Goal: Communication & Community: Answer question/provide support

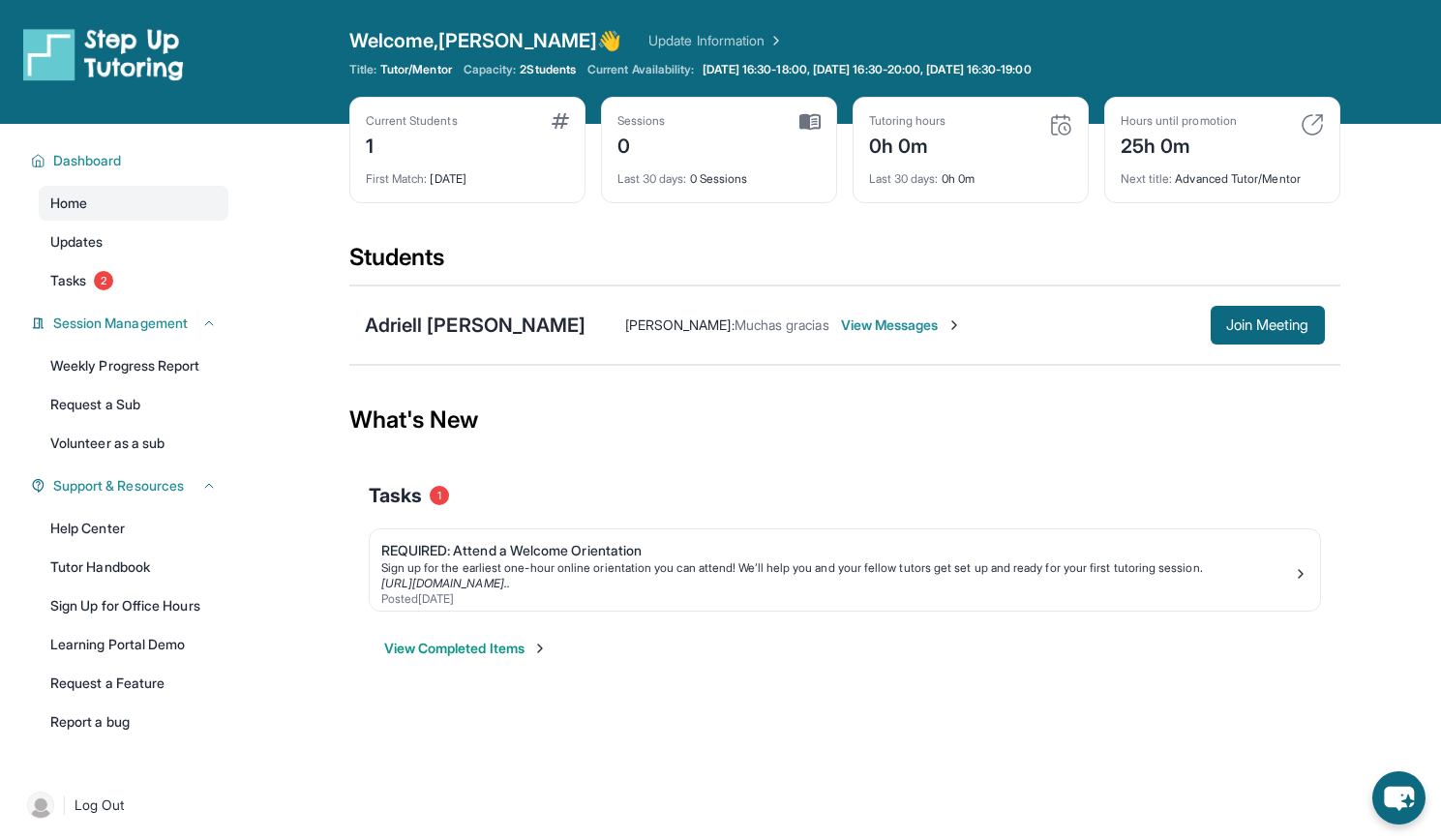
scroll to position [6, 0]
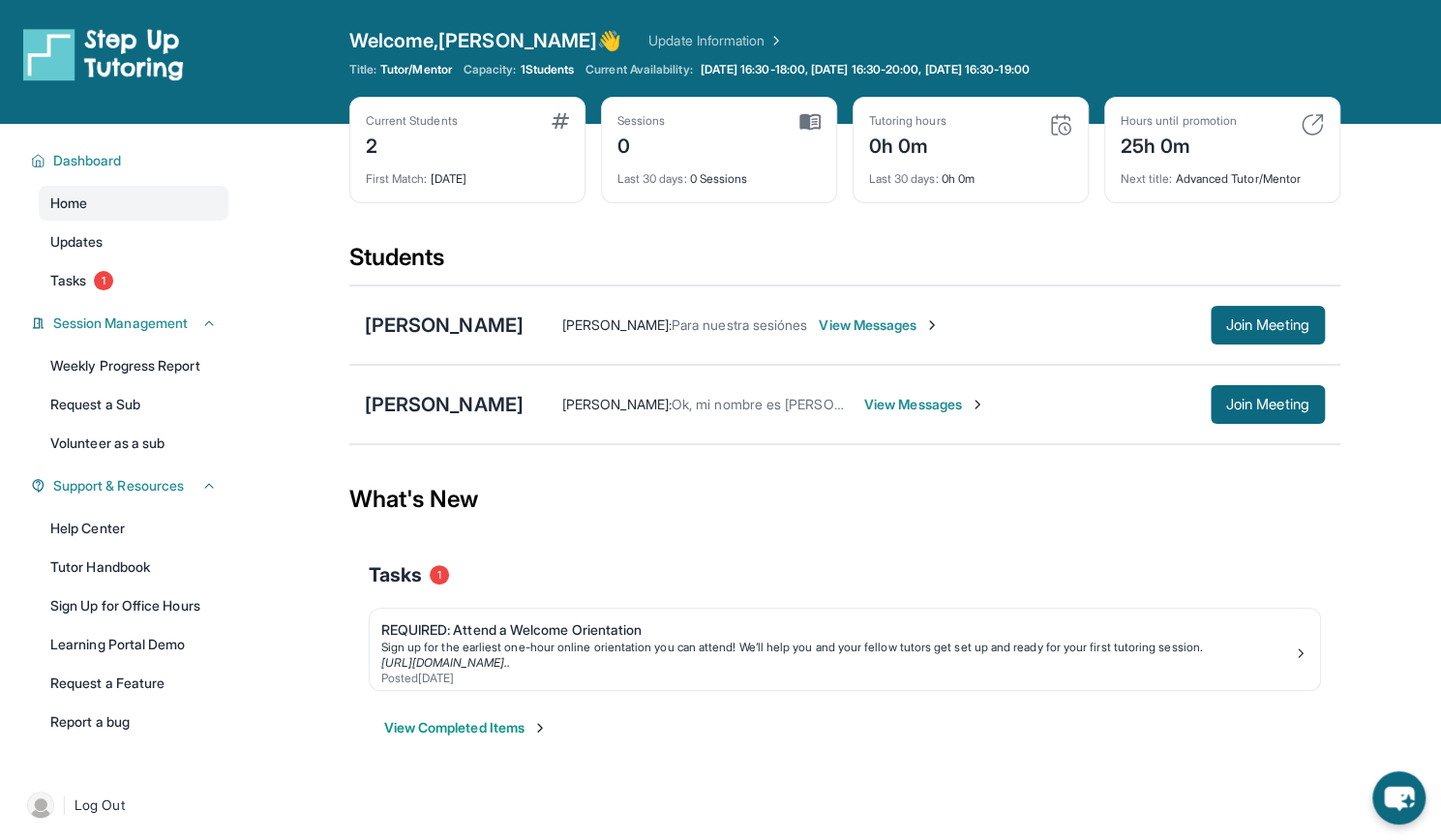
click at [864, 403] on span "View Messages" at bounding box center [924, 404] width 121 height 20
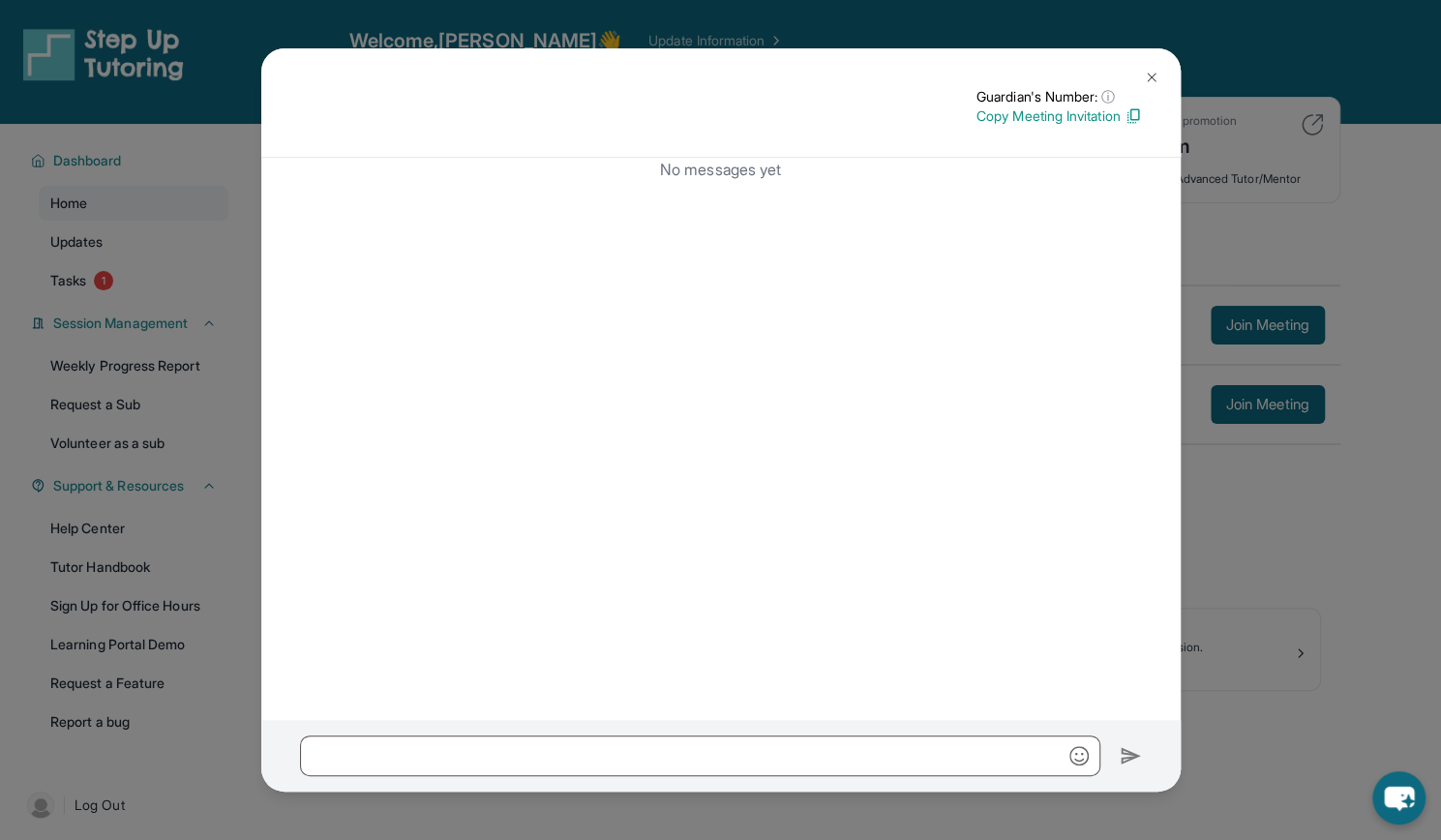
click at [1159, 73] on button at bounding box center [1151, 77] width 38 height 38
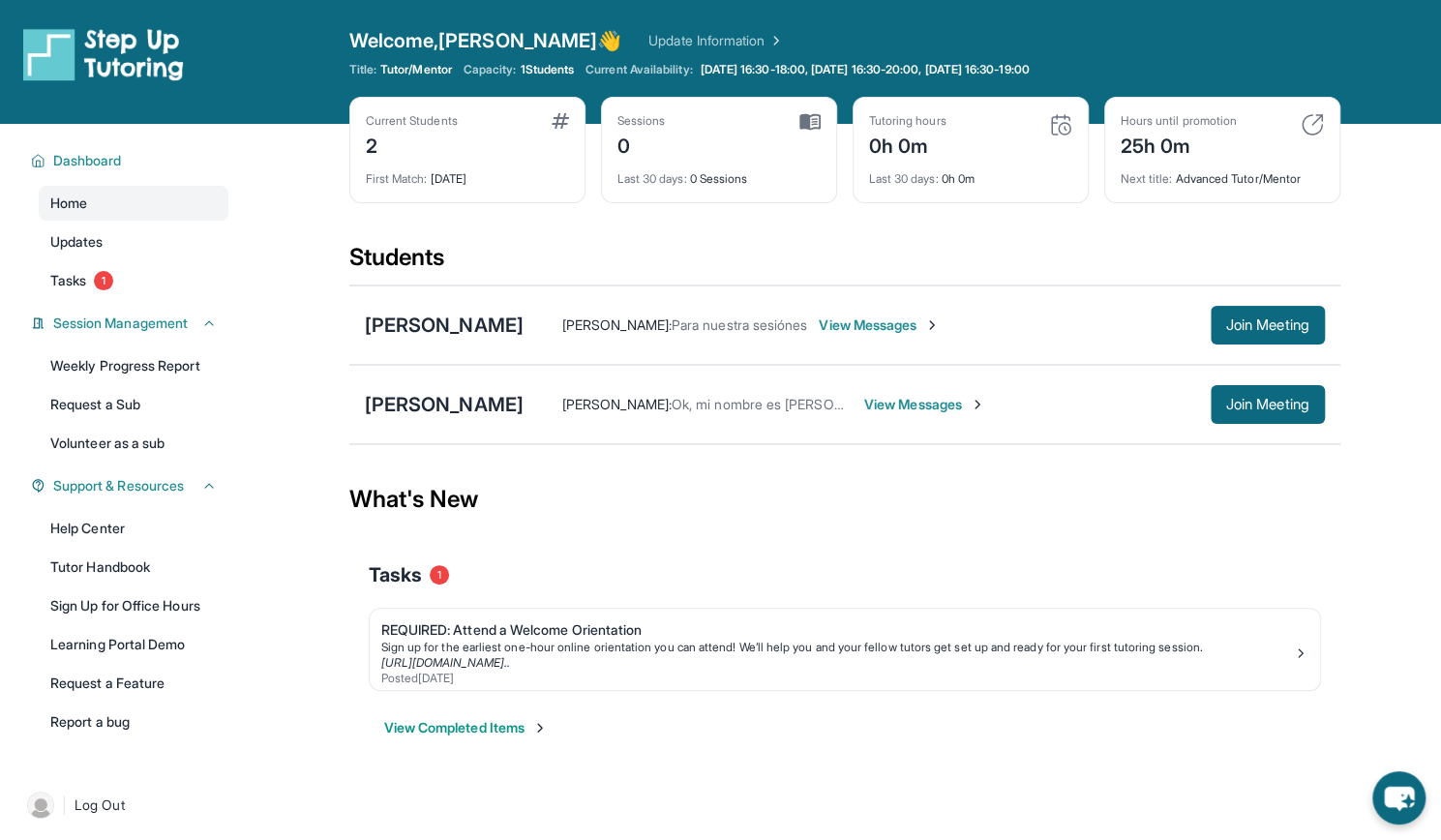
click at [863, 389] on div "Sara Gamboa : Ok, mi nombre es Sara Gamboa y soy mama de Fátima Pina. View Mess…" at bounding box center [924, 404] width 801 height 38
click at [867, 413] on div "Sara Gamboa : Ok, mi nombre es Sara Gamboa y soy mama de Fátima Pina. View Mess…" at bounding box center [924, 404] width 801 height 38
click at [864, 404] on span "View Messages" at bounding box center [924, 404] width 121 height 20
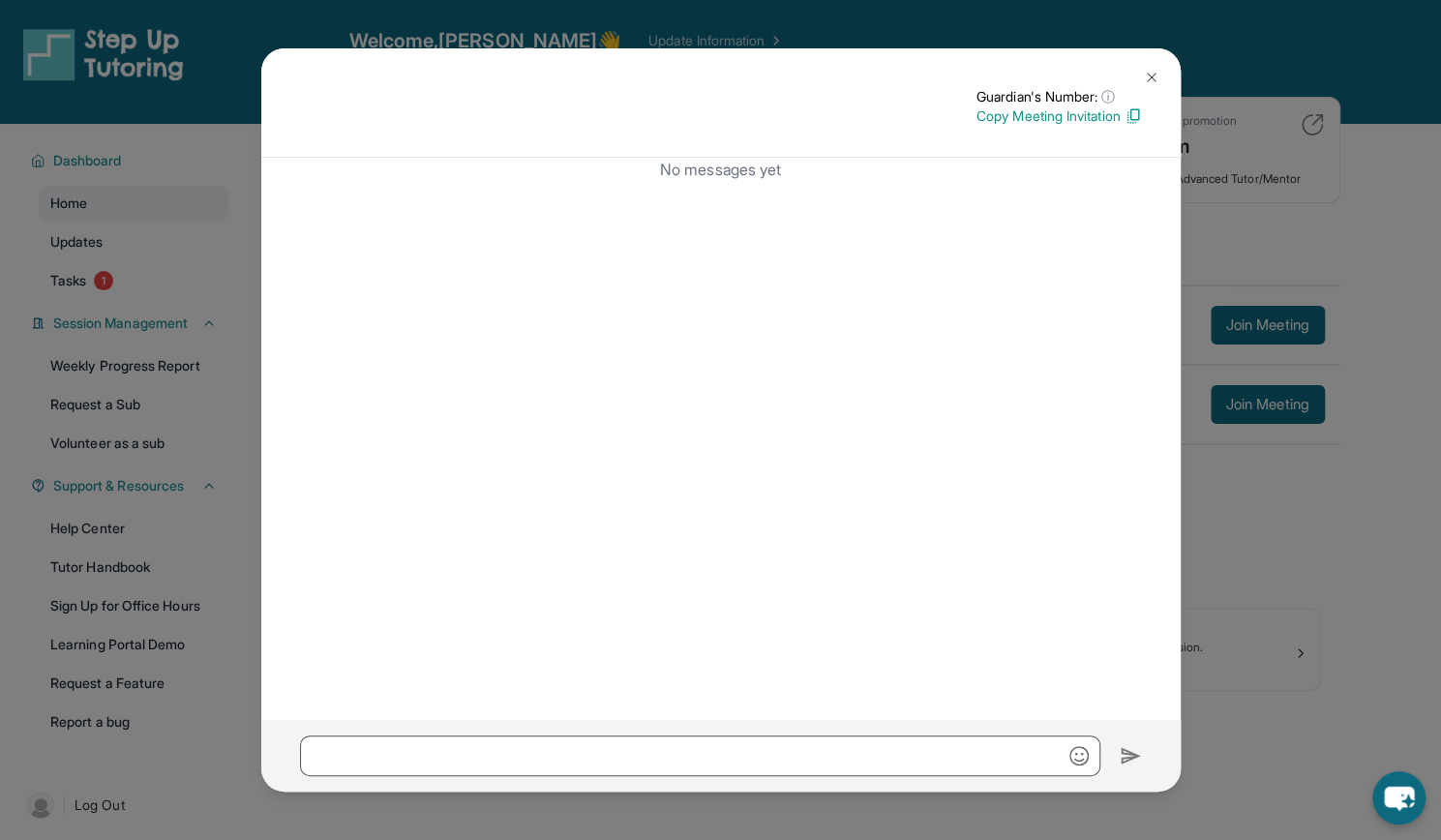
click at [1156, 88] on button at bounding box center [1151, 77] width 38 height 38
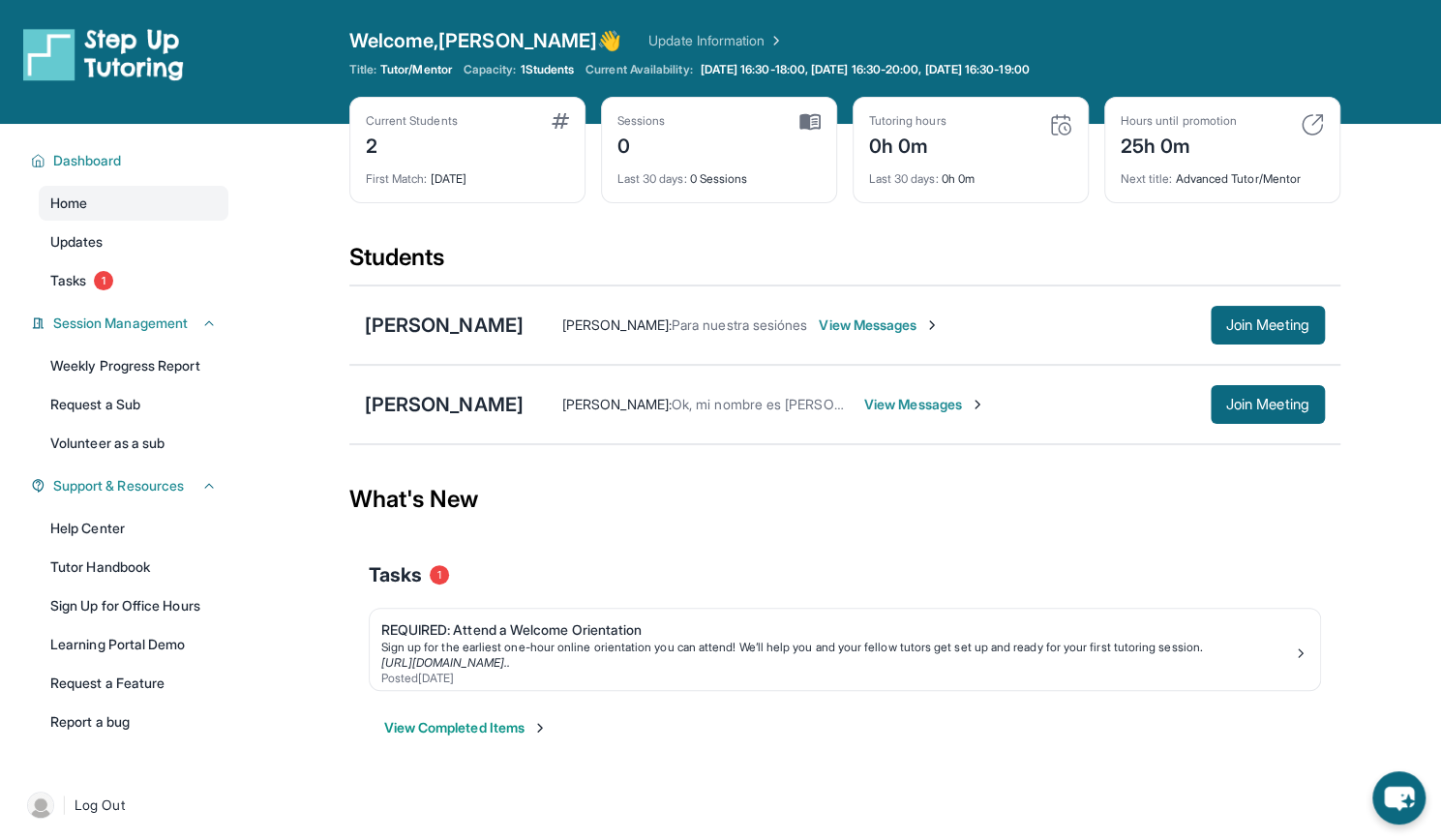
click at [940, 323] on span "View Messages" at bounding box center [879, 325] width 121 height 20
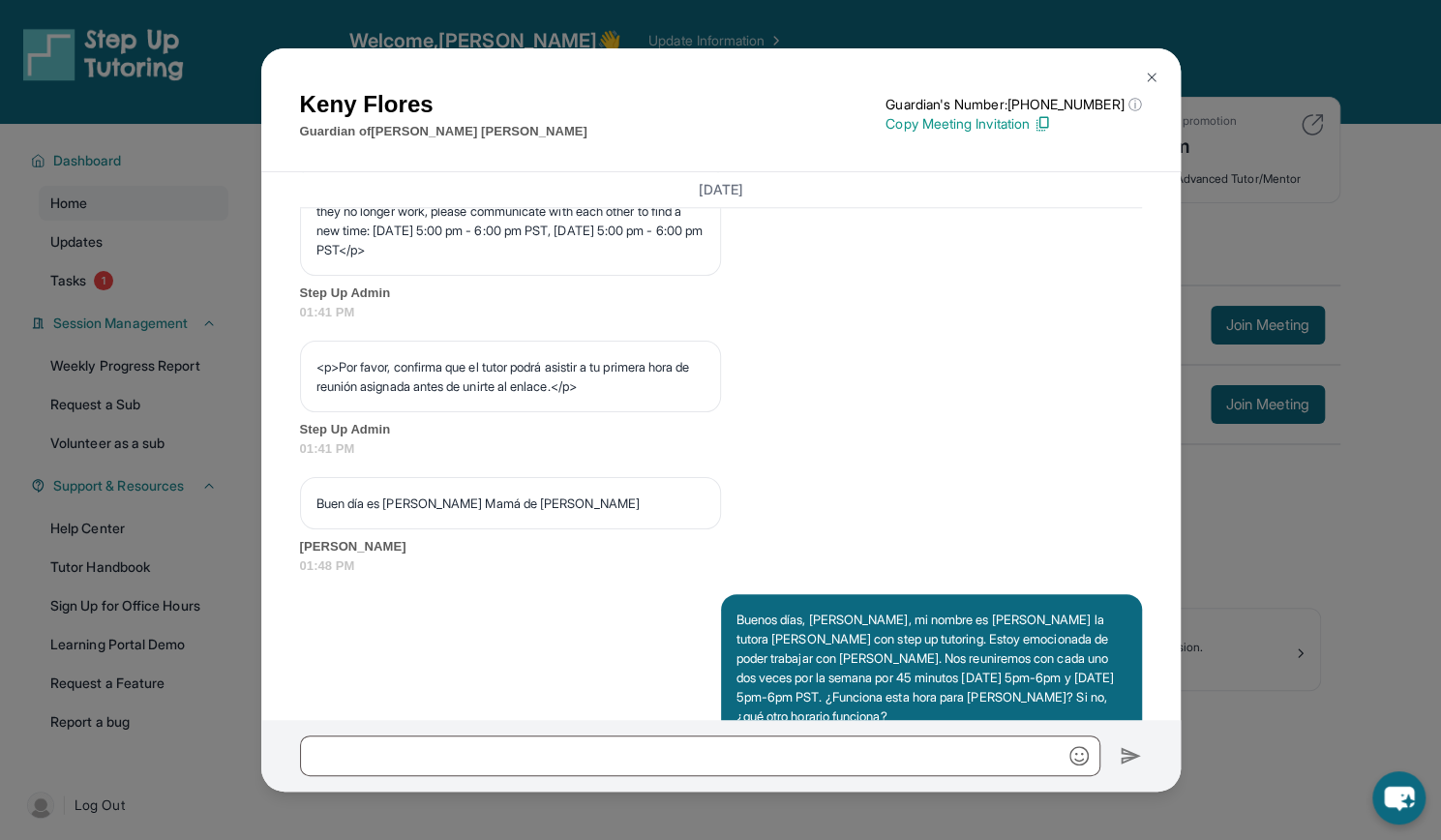
scroll to position [1503, 0]
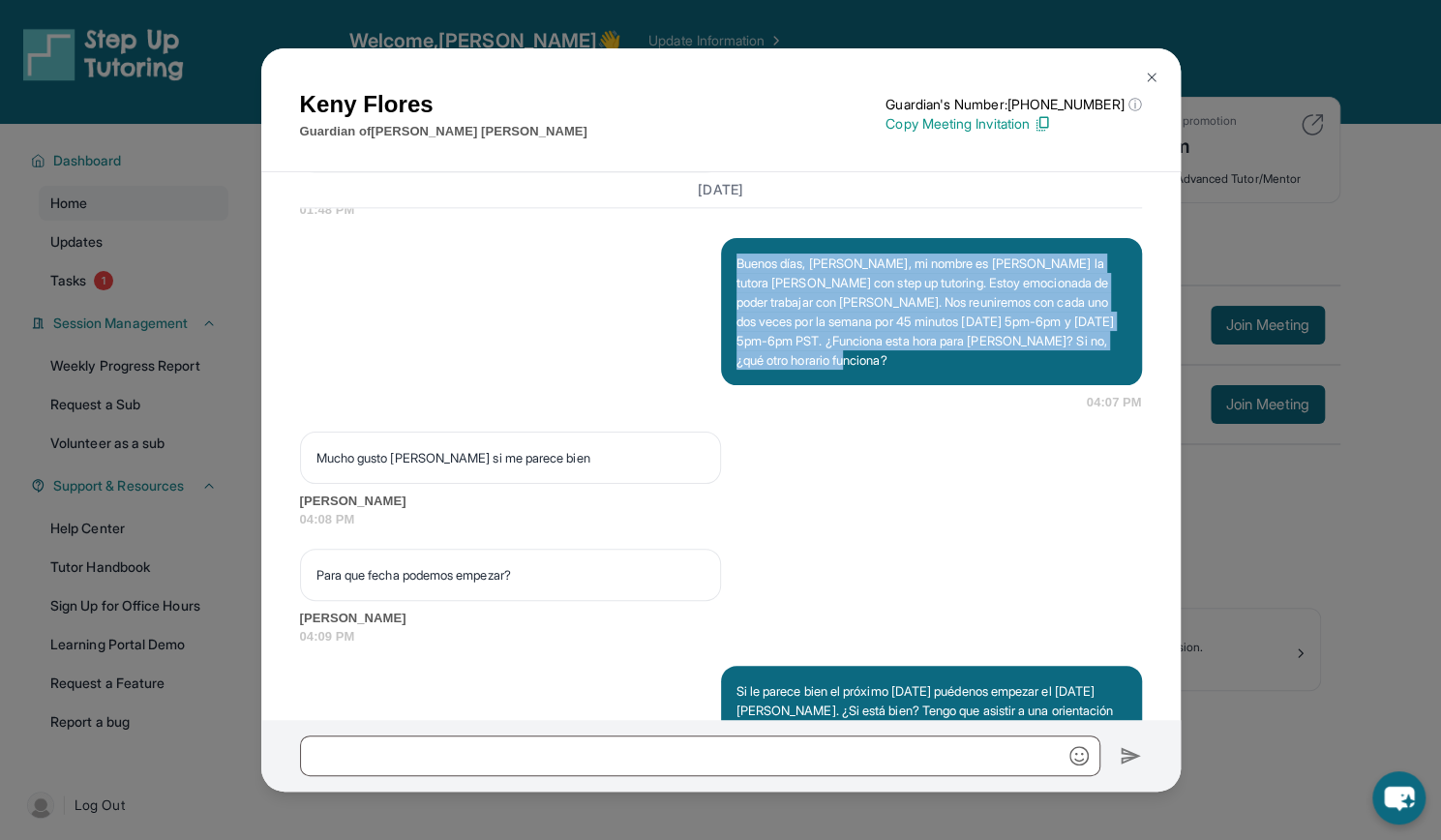
drag, startPoint x: 731, startPoint y: 288, endPoint x: 937, endPoint y: 385, distance: 227.7
click at [937, 370] on p "Buenos días, Keny Flores, mi nombre es Emily Montes la tutora de Adriell Vladim…" at bounding box center [931, 312] width 390 height 116
copy p "Buenos días, Keny Flores, mi nombre es Emily Montes la tutora de Adriell Vladim…"
click at [1156, 66] on button at bounding box center [1151, 77] width 38 height 38
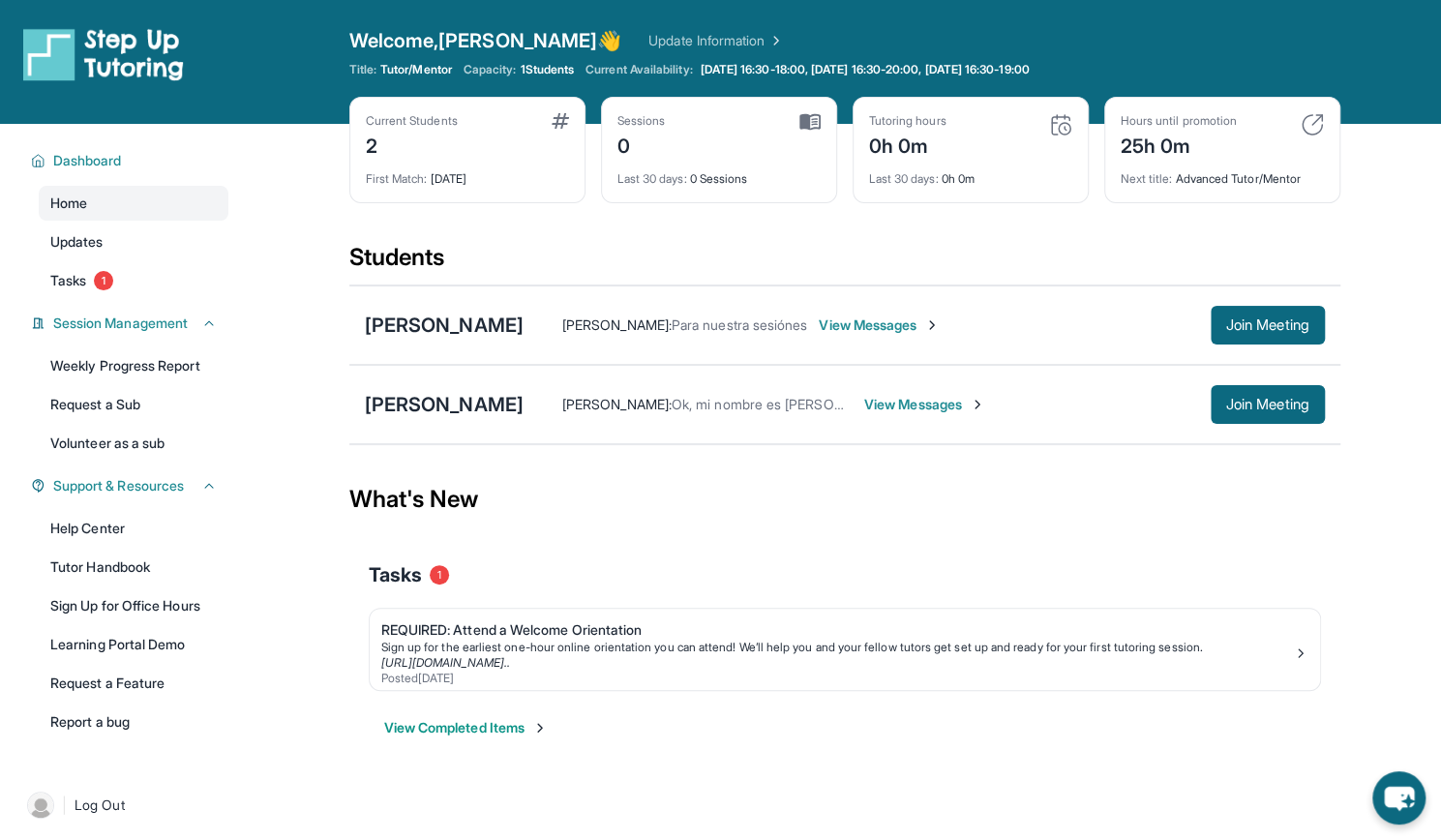
click at [868, 405] on span "View Messages" at bounding box center [924, 404] width 121 height 20
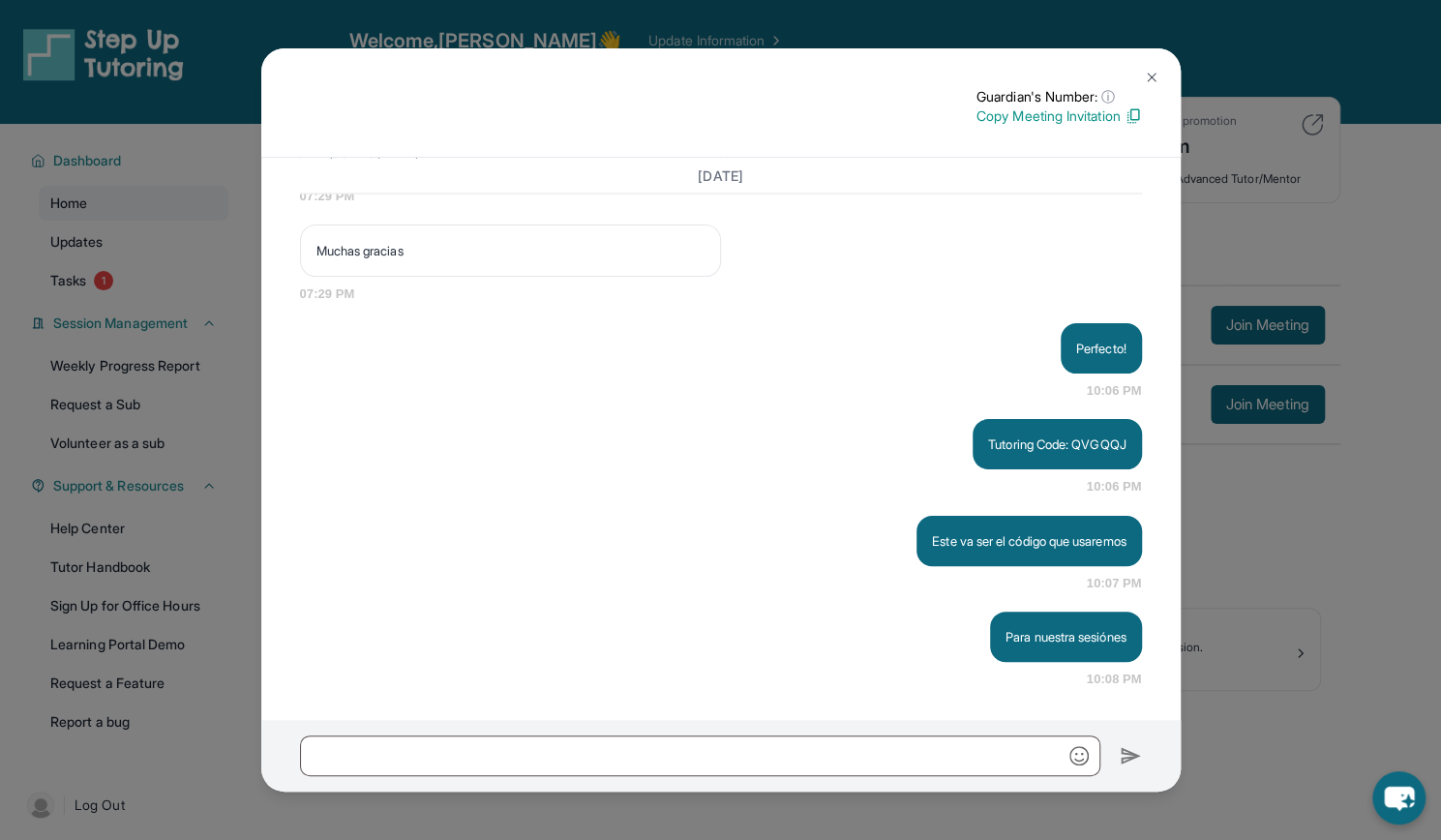
scroll to position [124, 0]
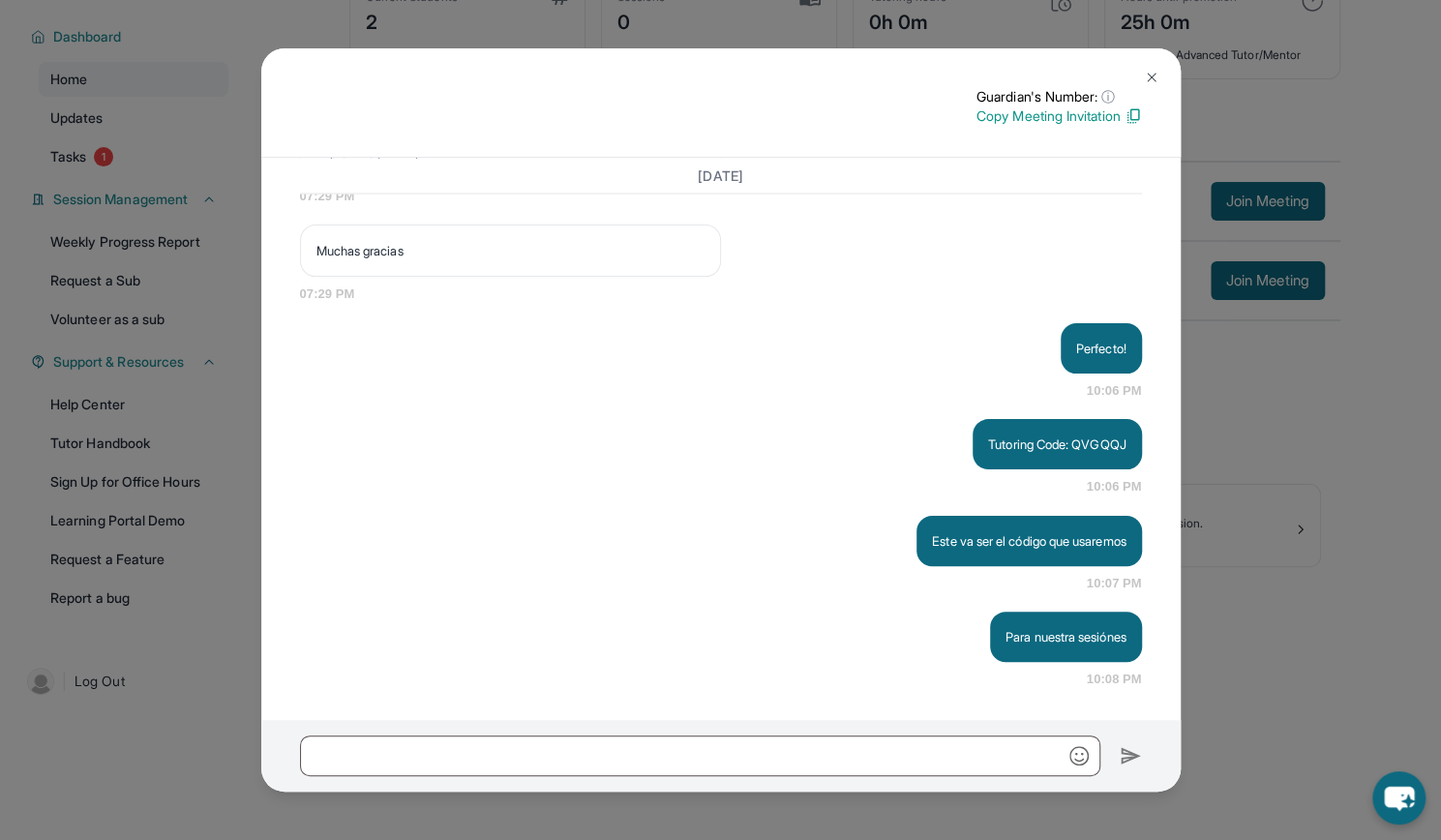
click at [1154, 74] on img at bounding box center [1152, 78] width 16 height 16
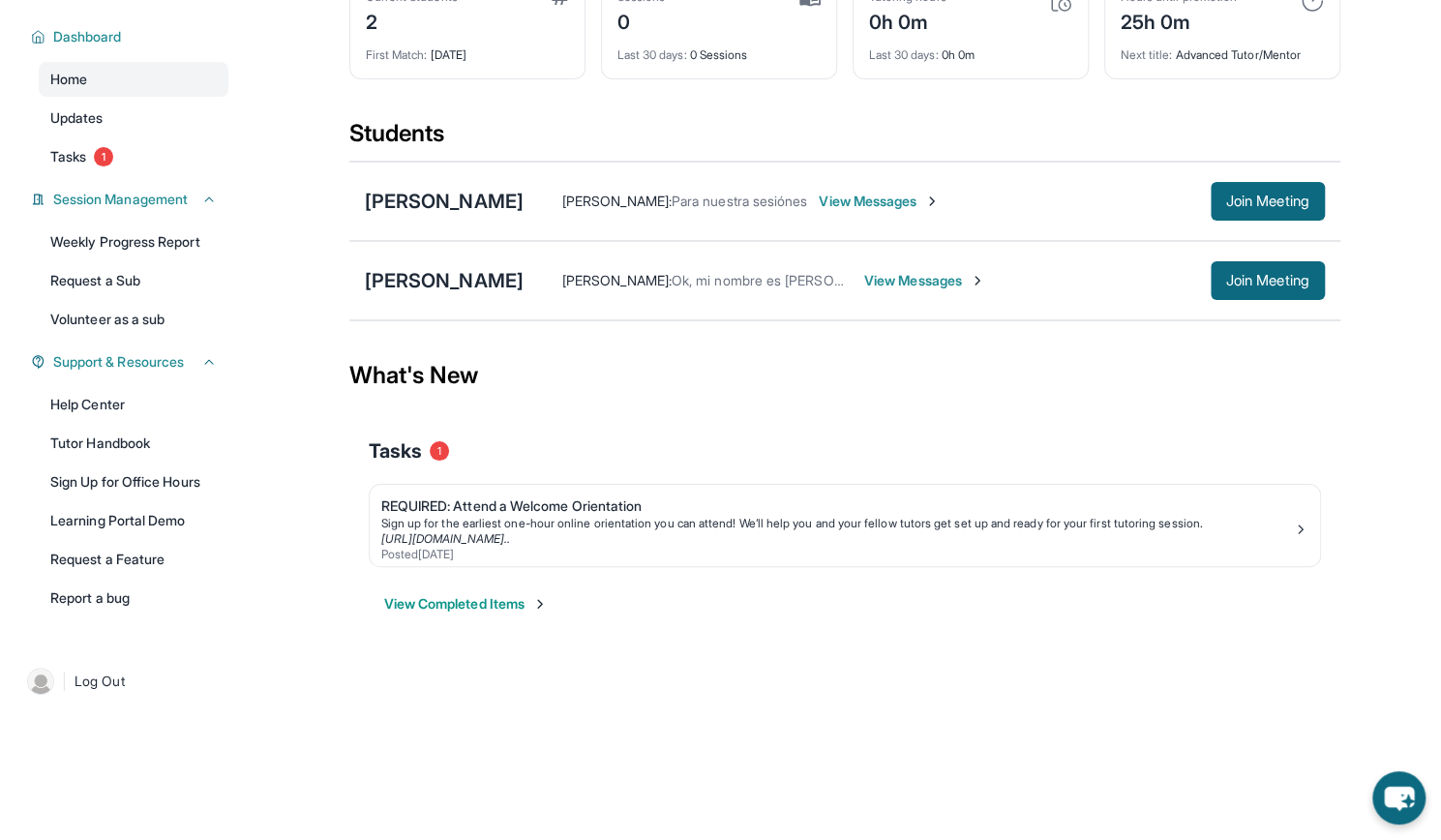
click at [864, 276] on span "View Messages" at bounding box center [924, 281] width 121 height 20
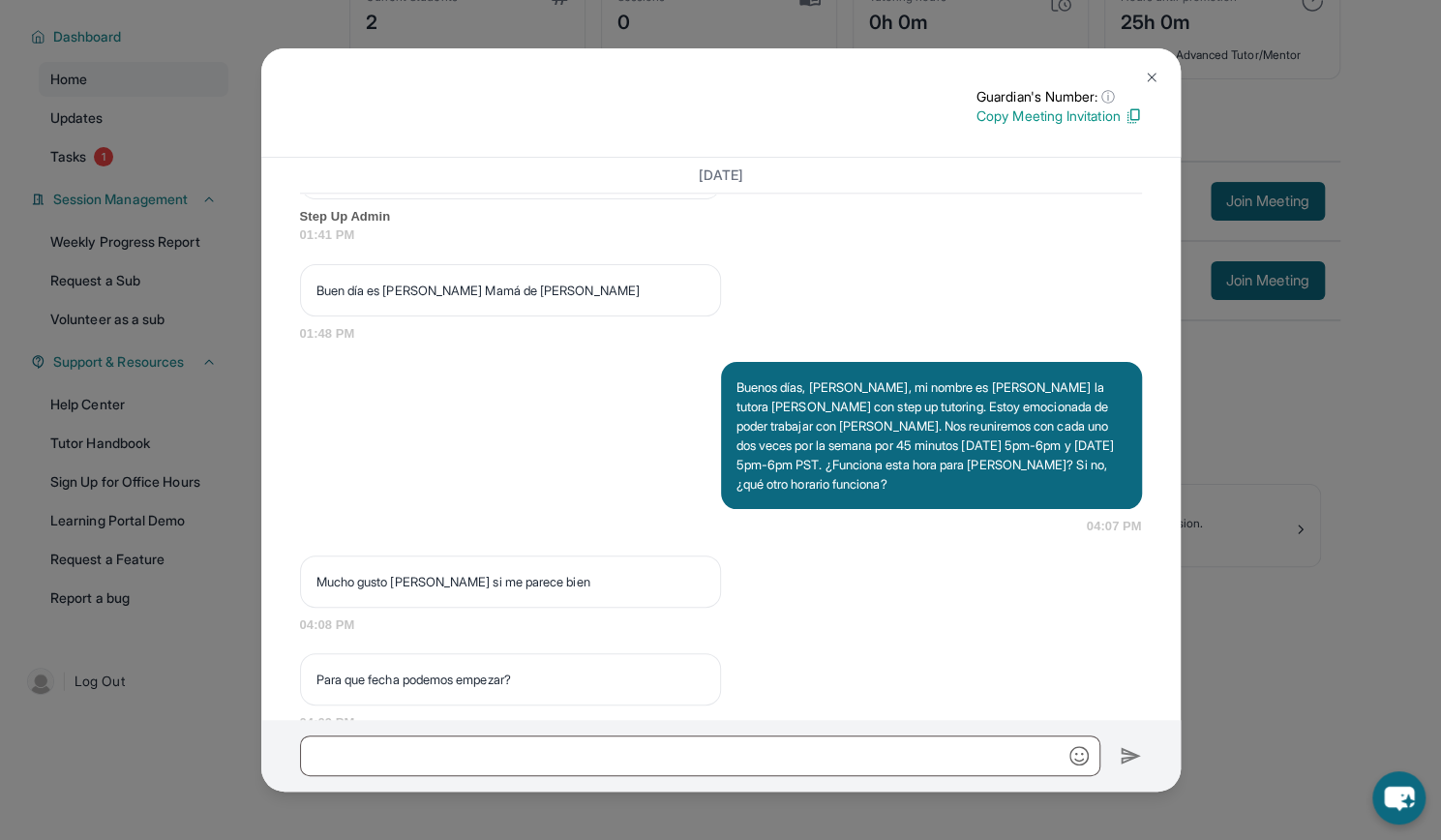
scroll to position [2251, 0]
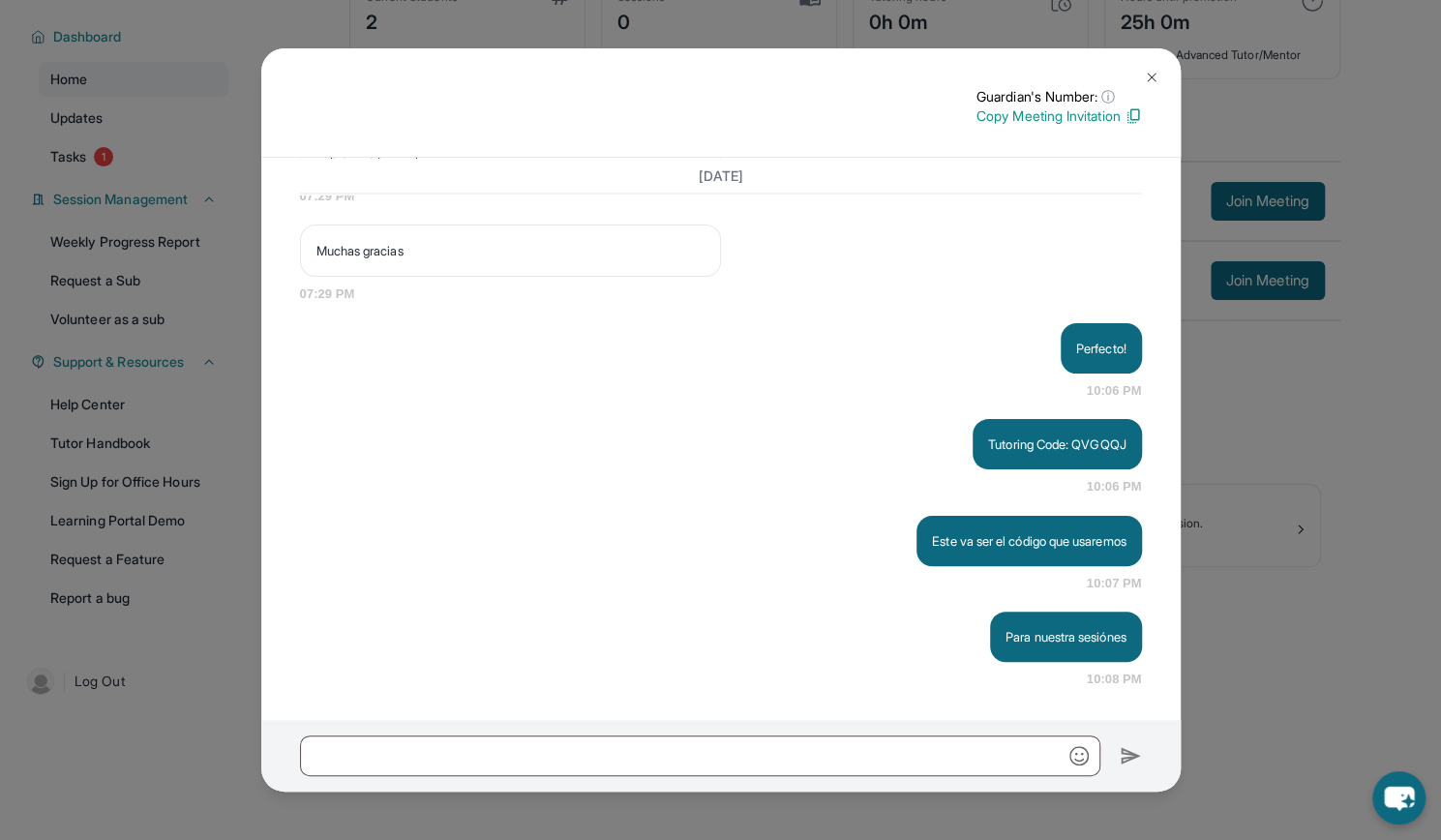
click at [1157, 71] on img at bounding box center [1152, 78] width 16 height 16
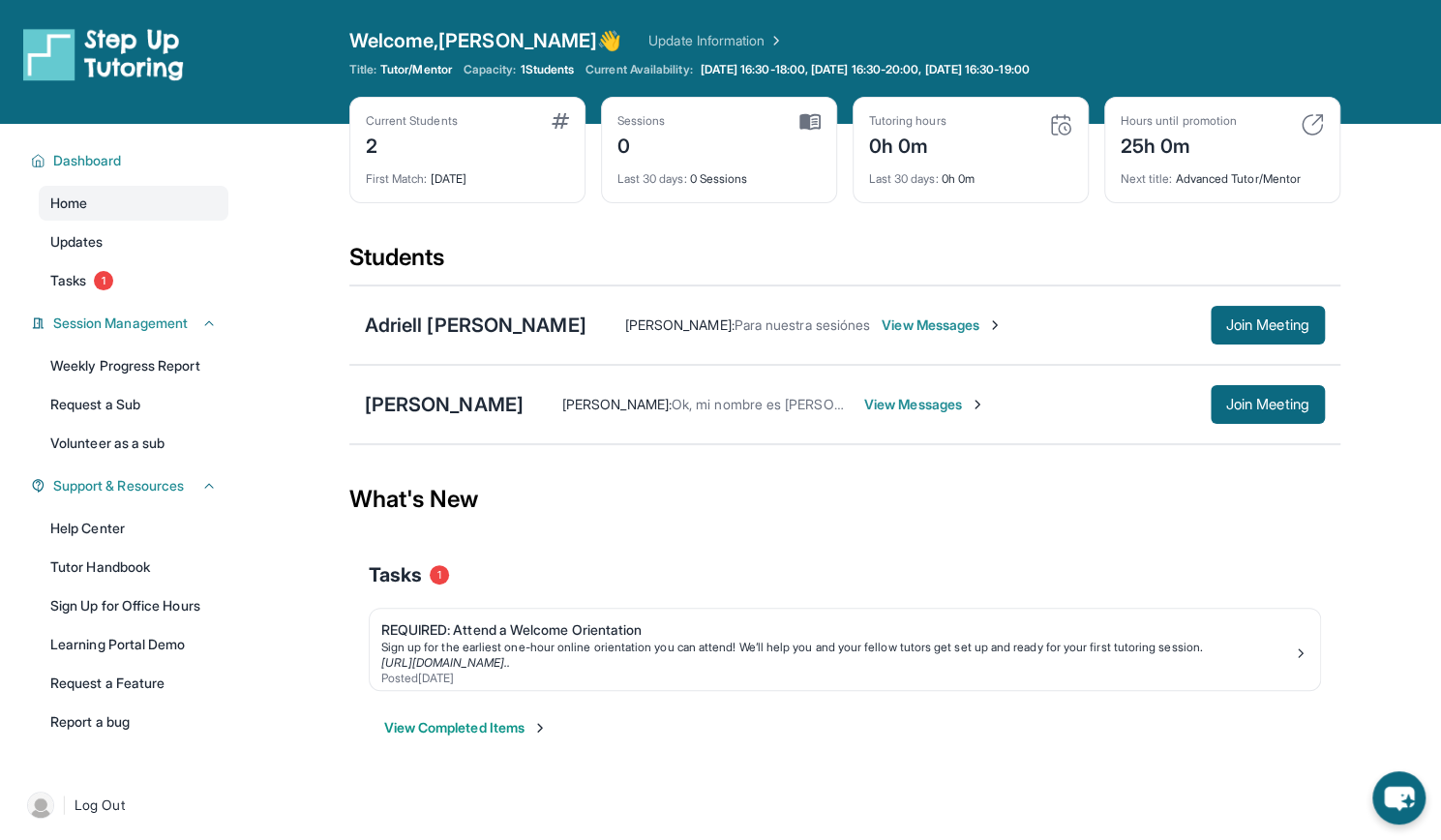
click at [864, 395] on span "View Messages" at bounding box center [924, 404] width 121 height 20
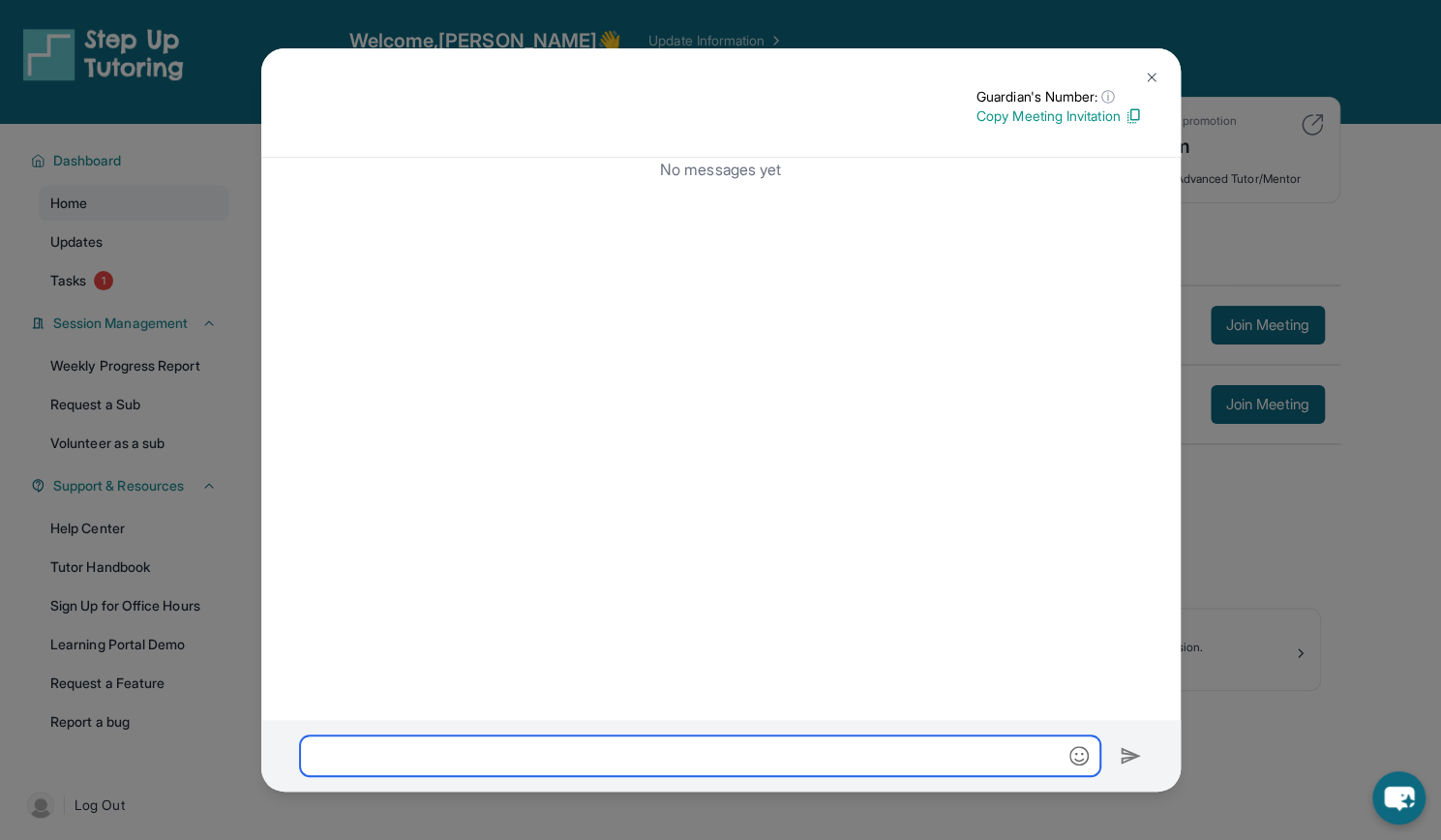
click at [539, 768] on input "text" at bounding box center [699, 755] width 800 height 40
paste input "**********"
type input "**********"
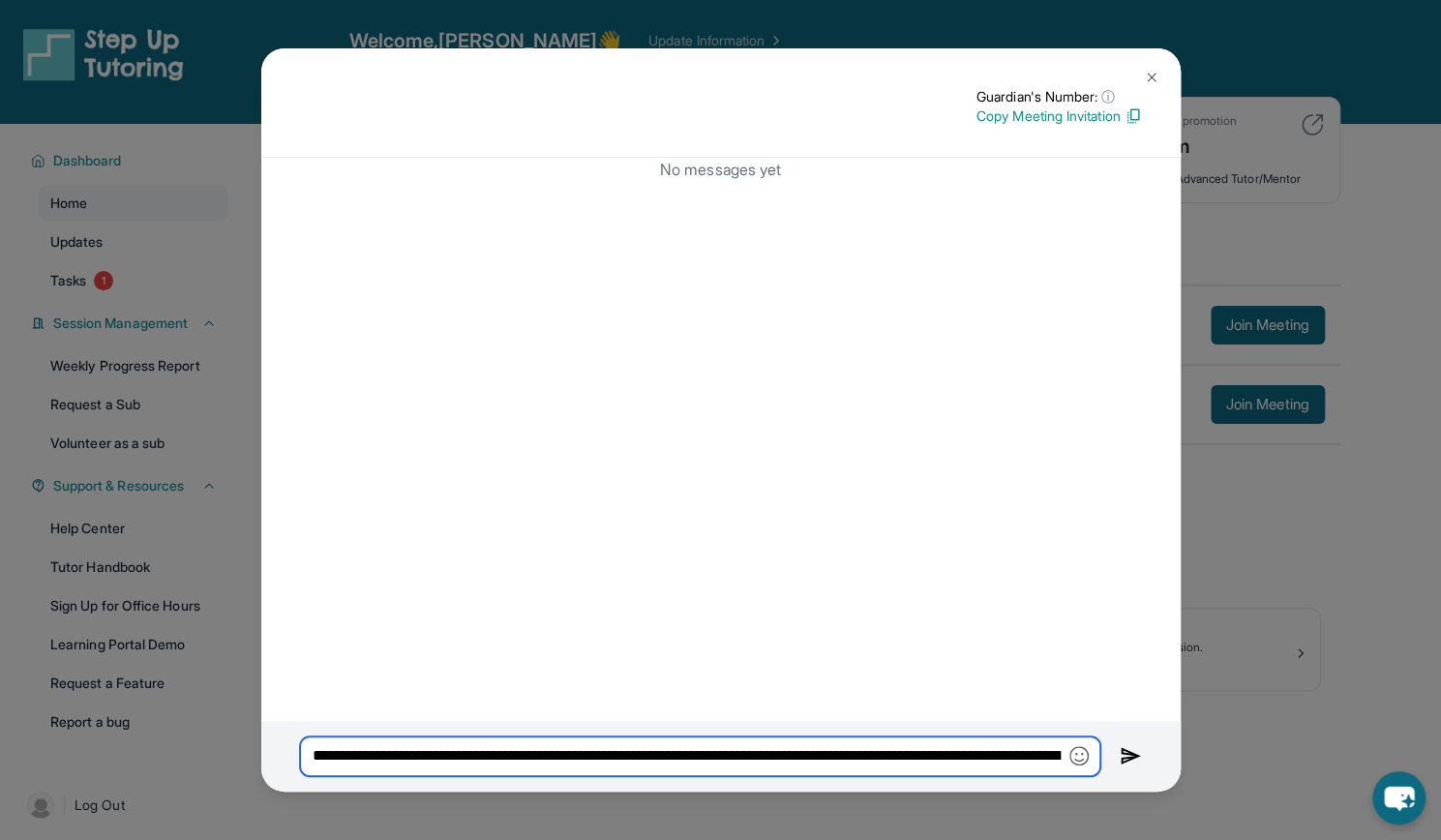
scroll to position [8, 0]
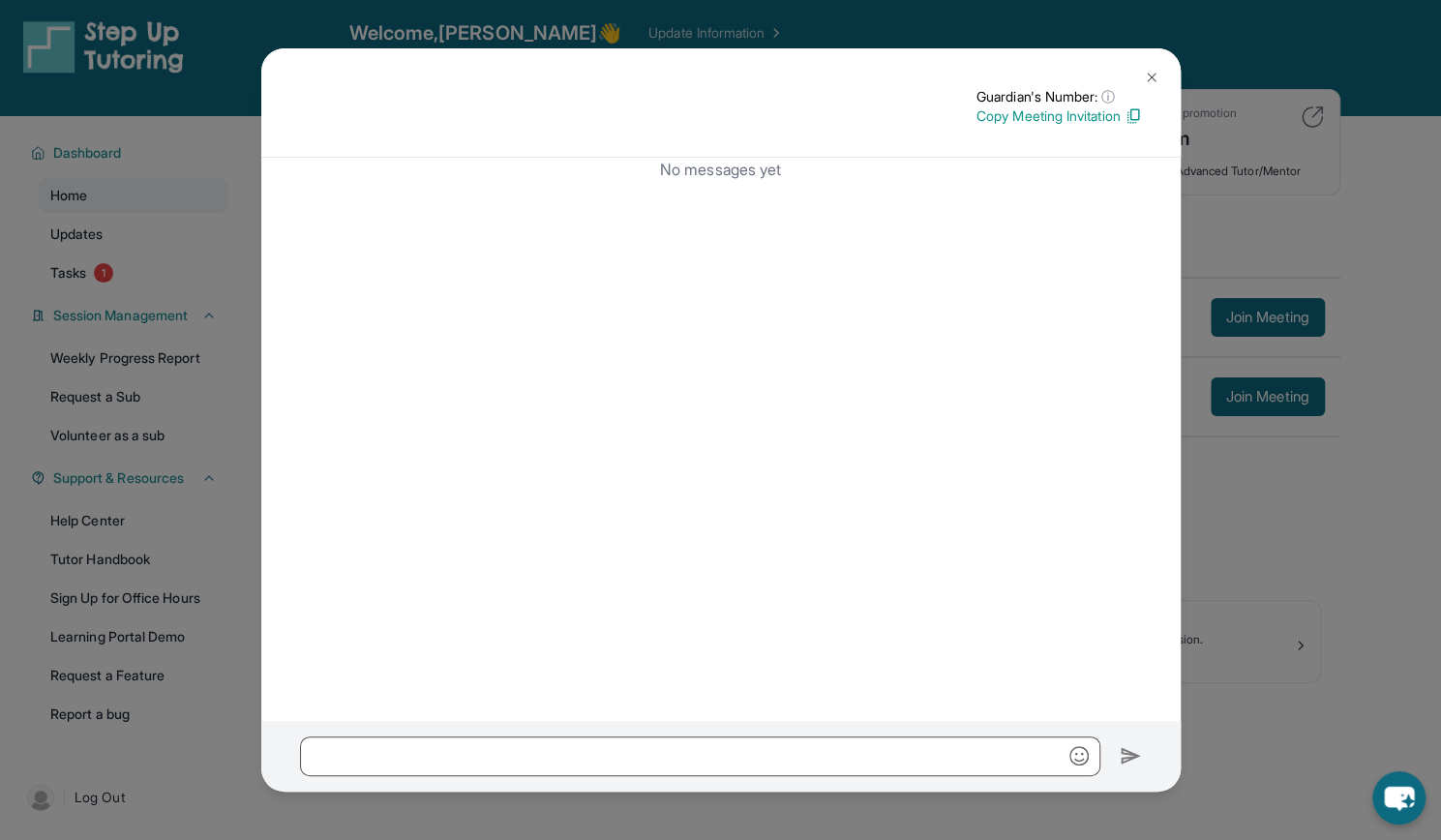
click at [1149, 73] on img at bounding box center [1152, 78] width 16 height 16
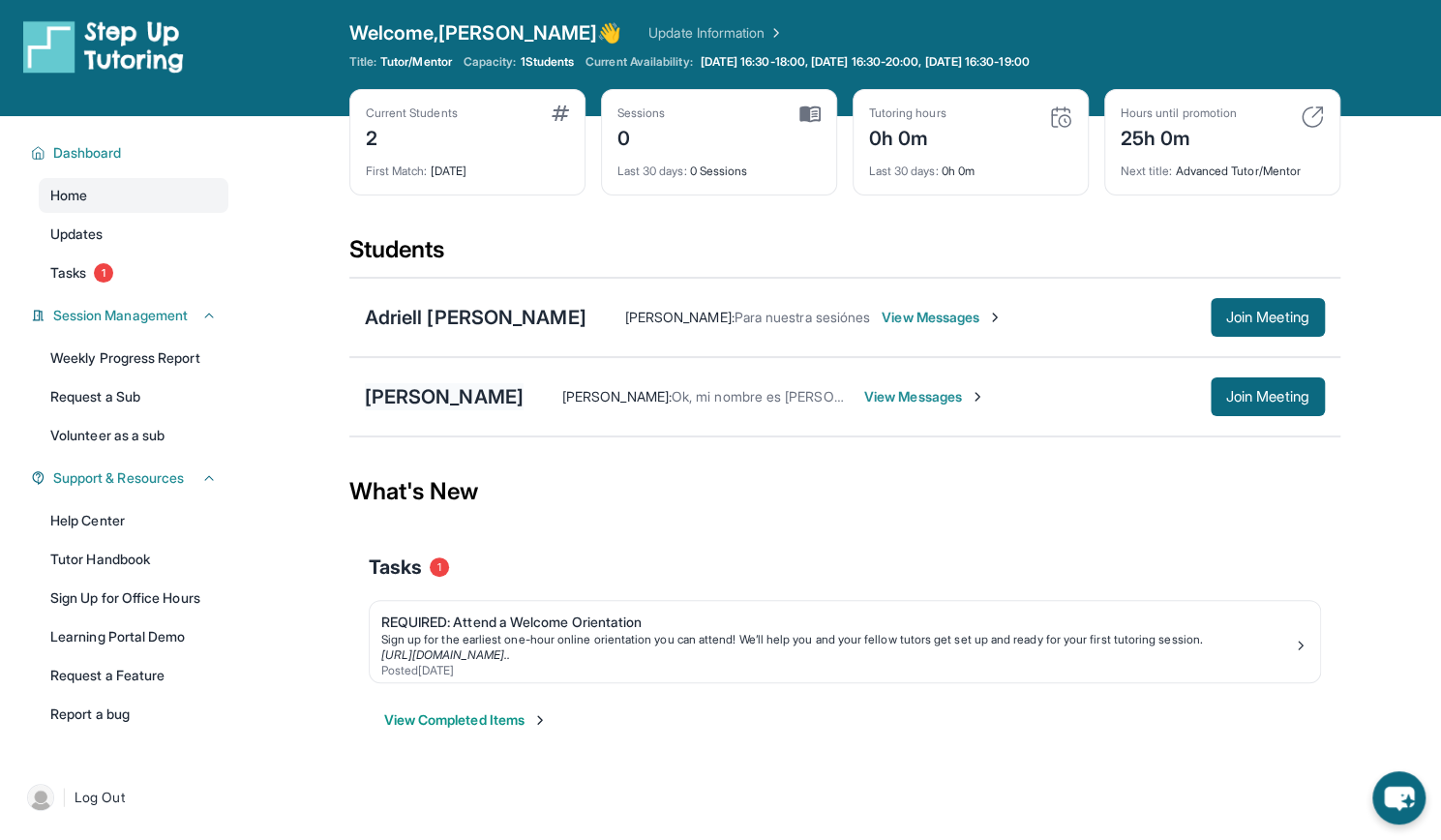
click at [420, 398] on div "[PERSON_NAME]" at bounding box center [444, 396] width 159 height 27
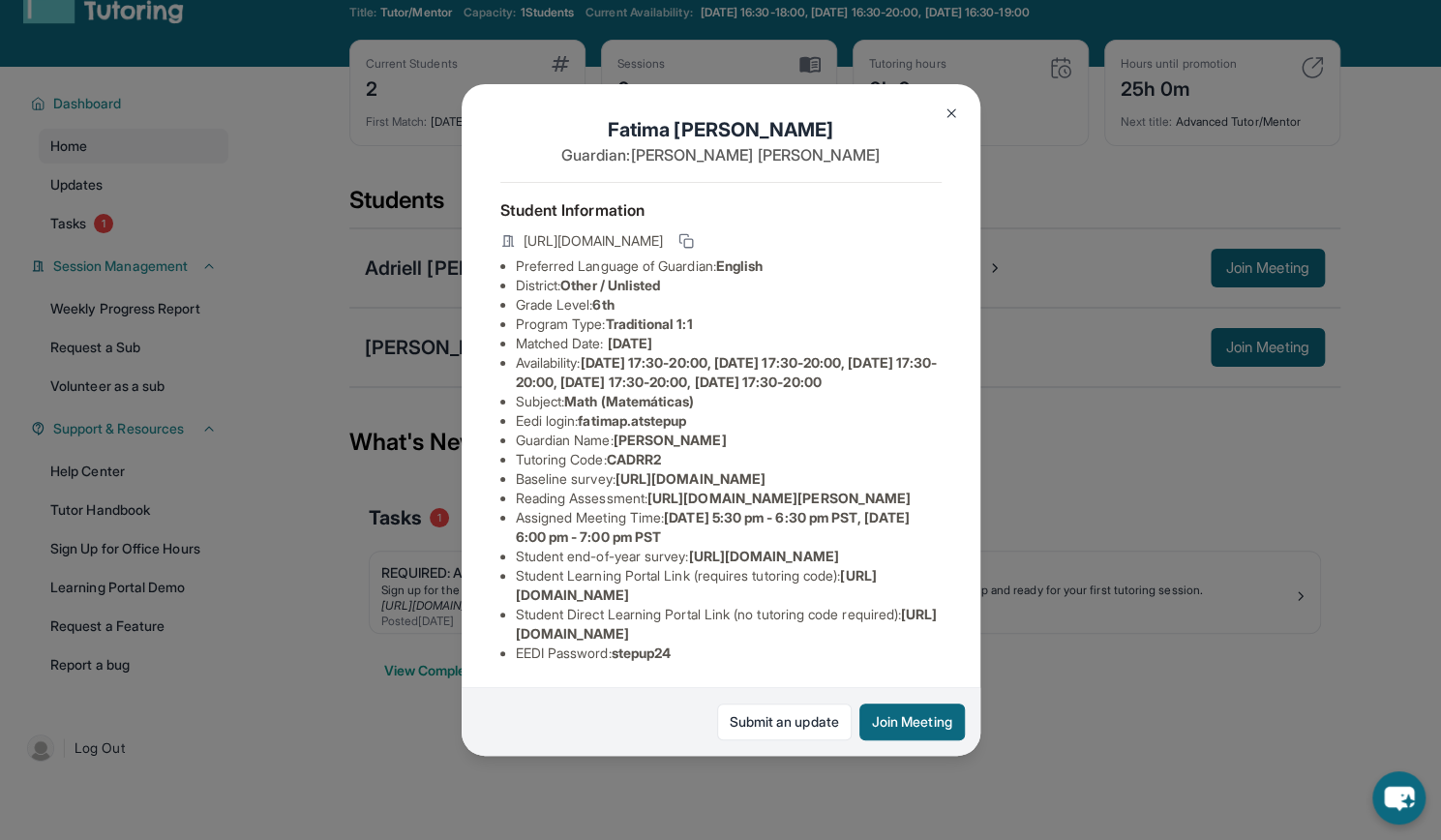
scroll to position [211, 0]
drag, startPoint x: 676, startPoint y: 442, endPoint x: 751, endPoint y: 467, distance: 79.1
click at [751, 509] on span "[DATE] 5:30 pm - 6:30 pm PST, [DATE] 6:00 pm - 7:00 pm PST" at bounding box center [712, 526] width 394 height 35
copy span "[DATE] 5:30 pm - 6:30 pm PST, [DATE] 6:00 pm - 7:00 pm PST"
click at [945, 116] on img at bounding box center [952, 113] width 16 height 16
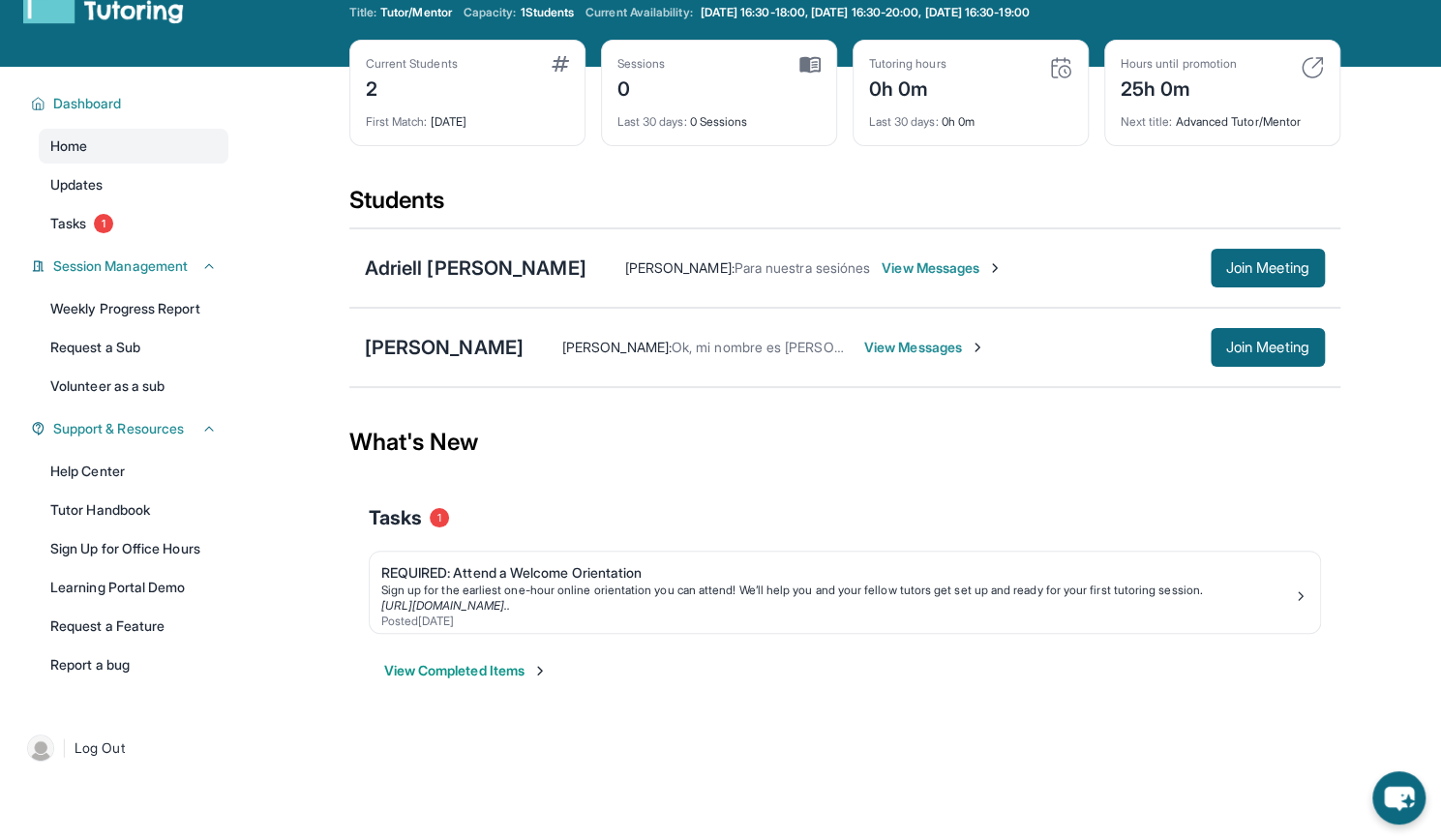
click at [873, 349] on span "View Messages" at bounding box center [924, 347] width 121 height 20
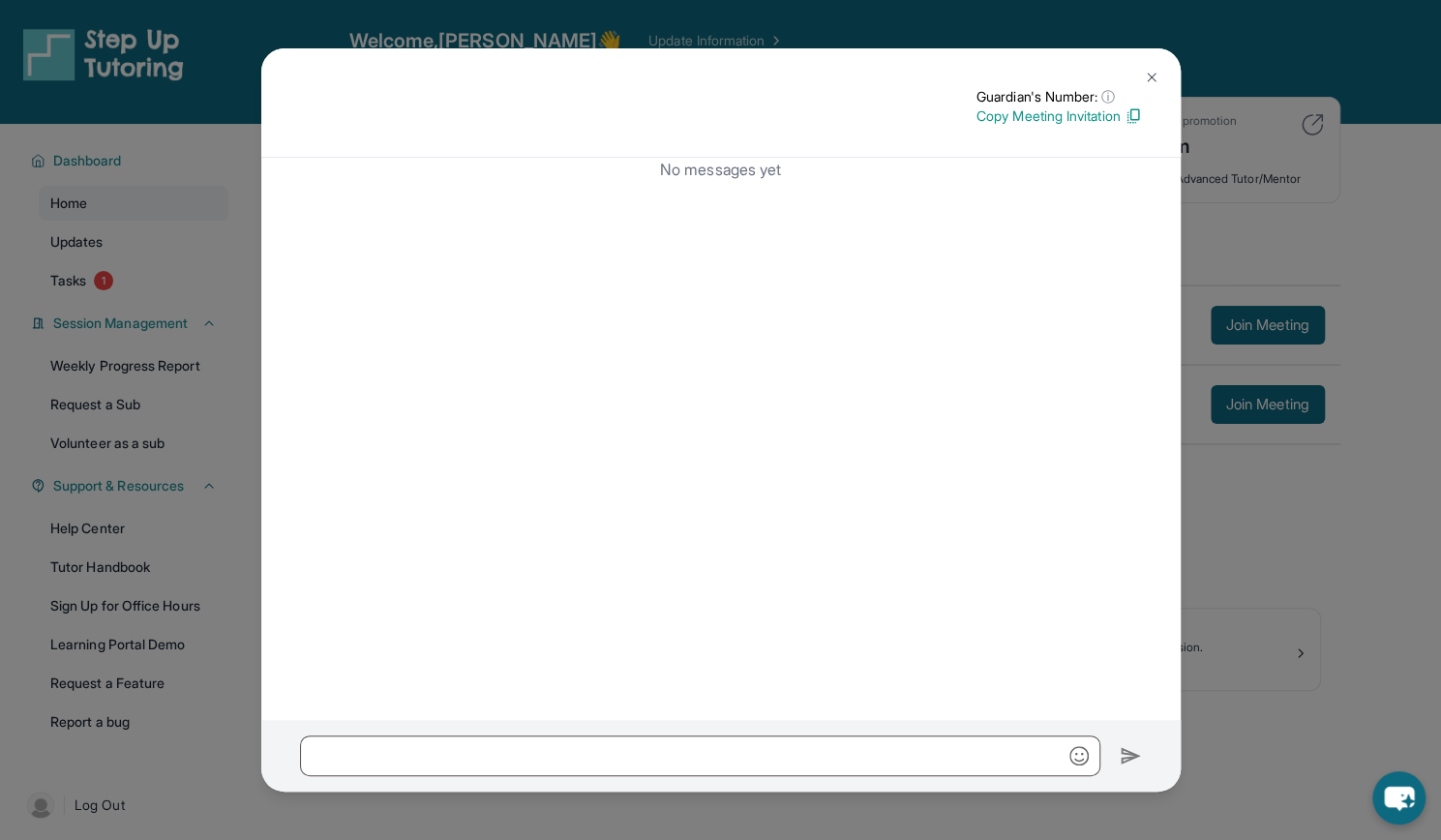
scroll to position [124, 0]
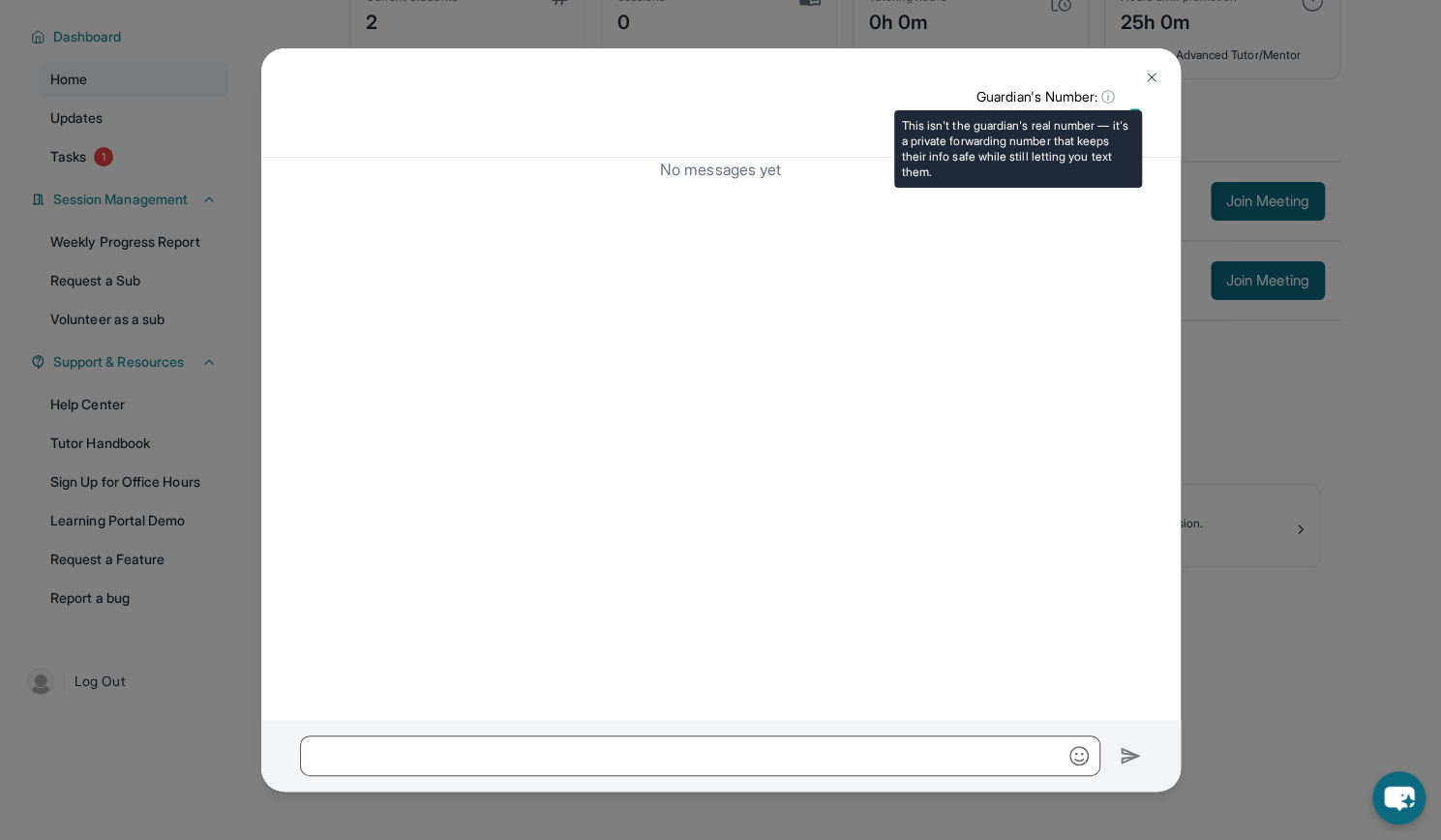
click at [1106, 97] on span "ⓘ" at bounding box center [1109, 97] width 14 height 20
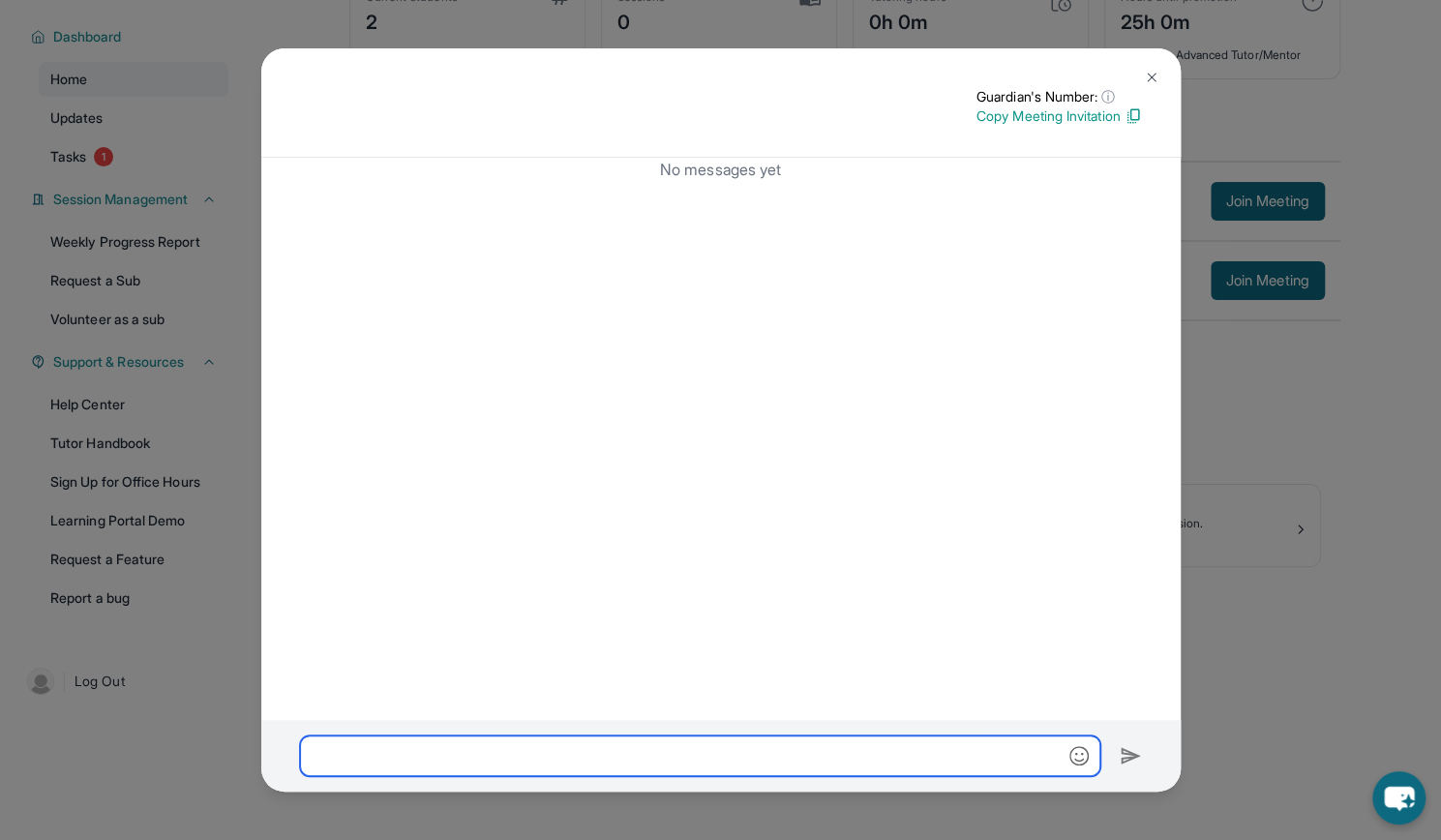
click at [507, 766] on input "text" at bounding box center [699, 755] width 800 height 40
paste input "**********"
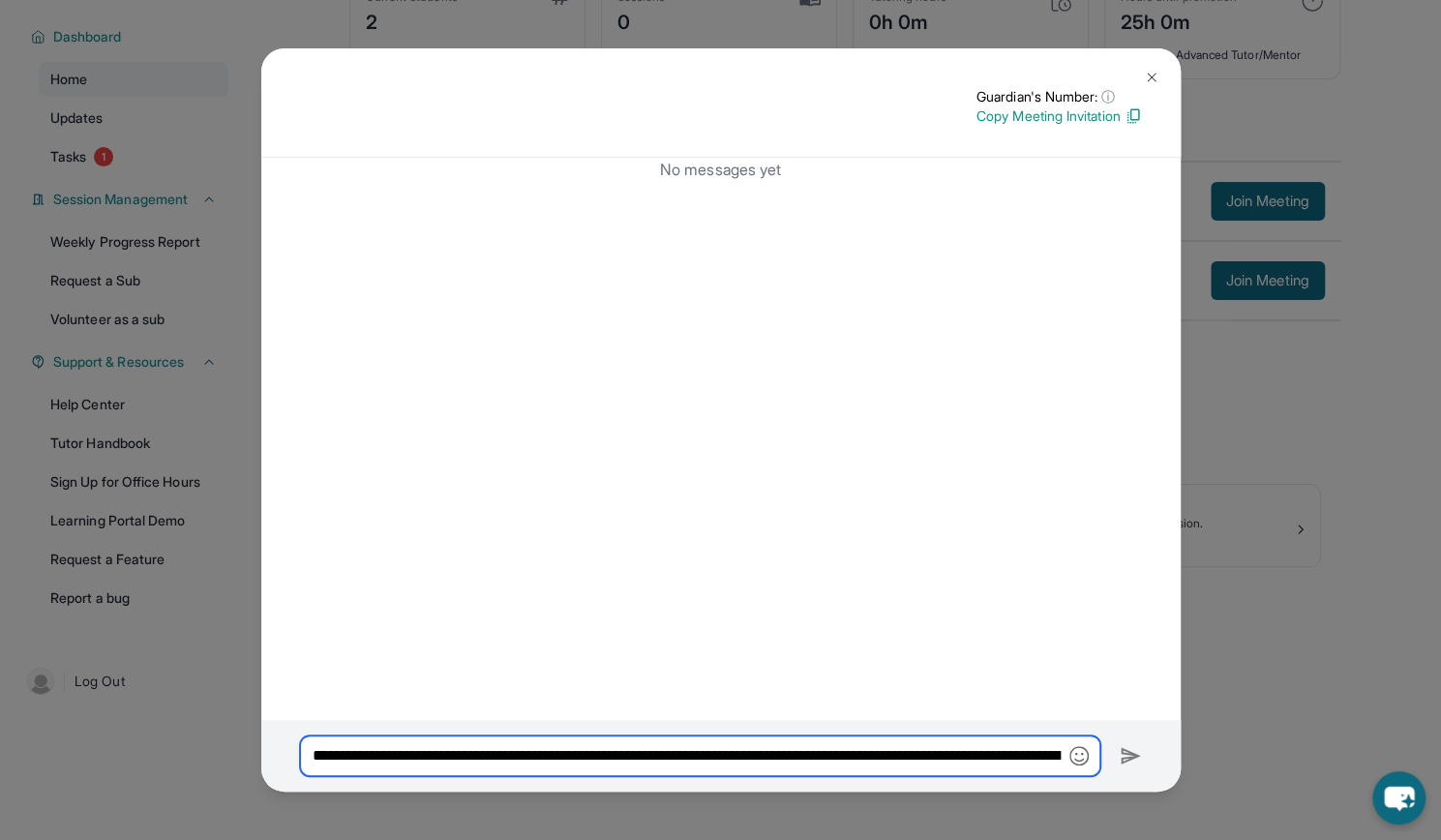
scroll to position [0, 1879]
click at [1128, 757] on img at bounding box center [1130, 756] width 23 height 24
click at [1123, 752] on img at bounding box center [1130, 756] width 23 height 24
click at [906, 765] on input "**********" at bounding box center [699, 756] width 800 height 39
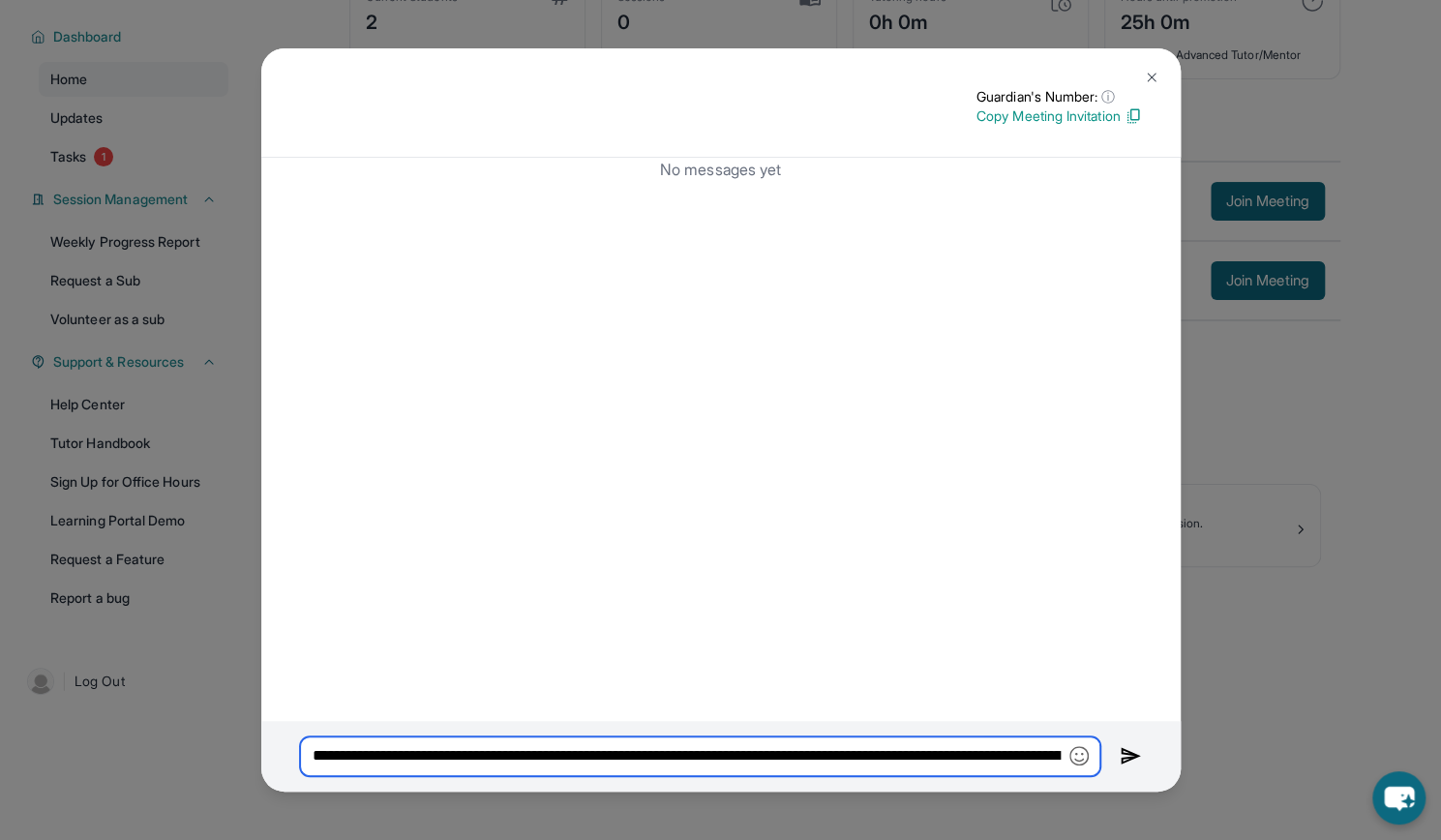
type input "**********"
click at [1128, 751] on img at bounding box center [1130, 756] width 23 height 24
click at [1148, 78] on img at bounding box center [1152, 78] width 16 height 16
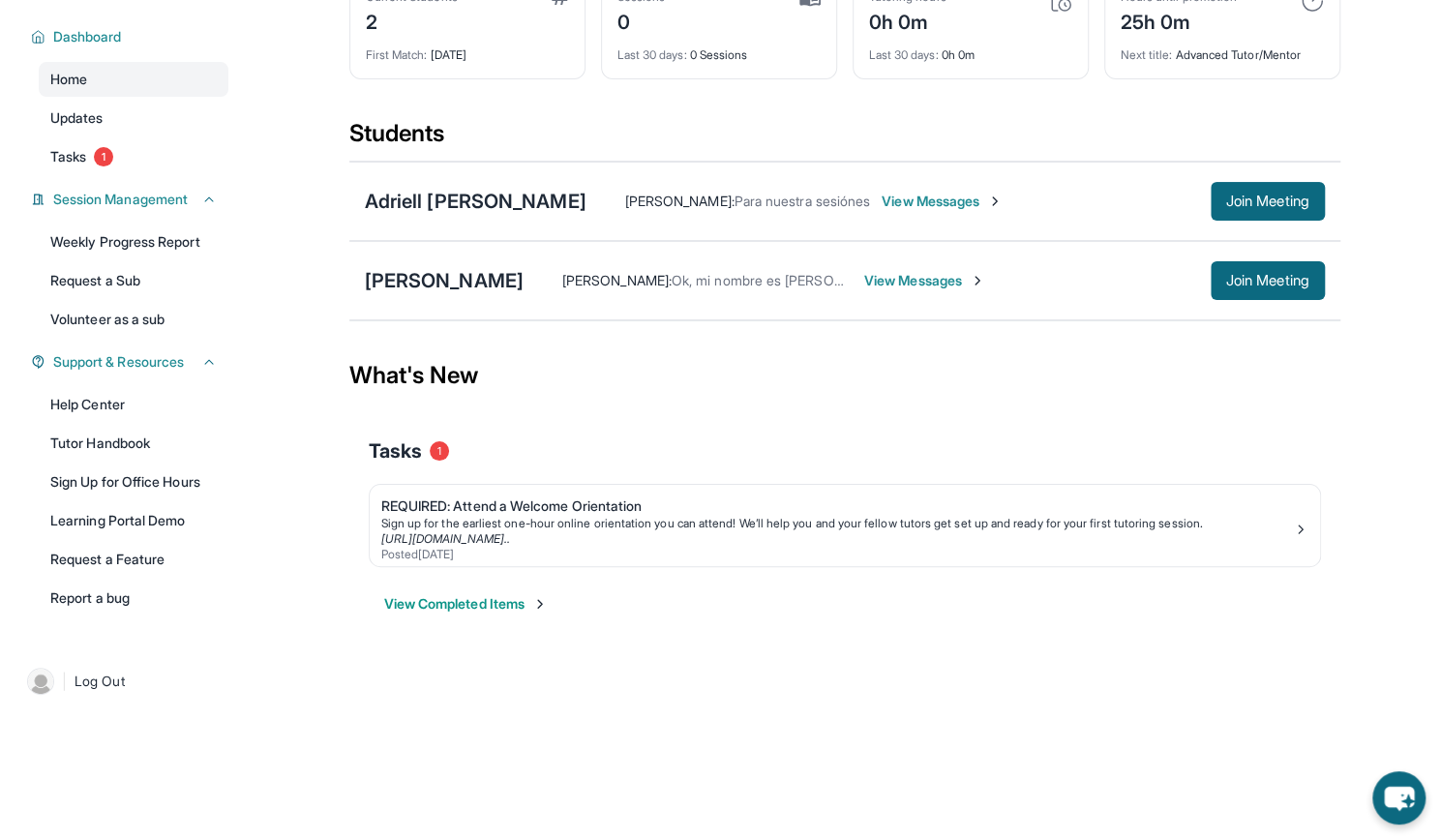
click at [565, 280] on span "Sara Gamboa :" at bounding box center [616, 280] width 109 height 17
click at [117, 610] on link "Report a bug" at bounding box center [133, 597] width 189 height 35
click at [423, 278] on div "[PERSON_NAME]" at bounding box center [444, 280] width 159 height 27
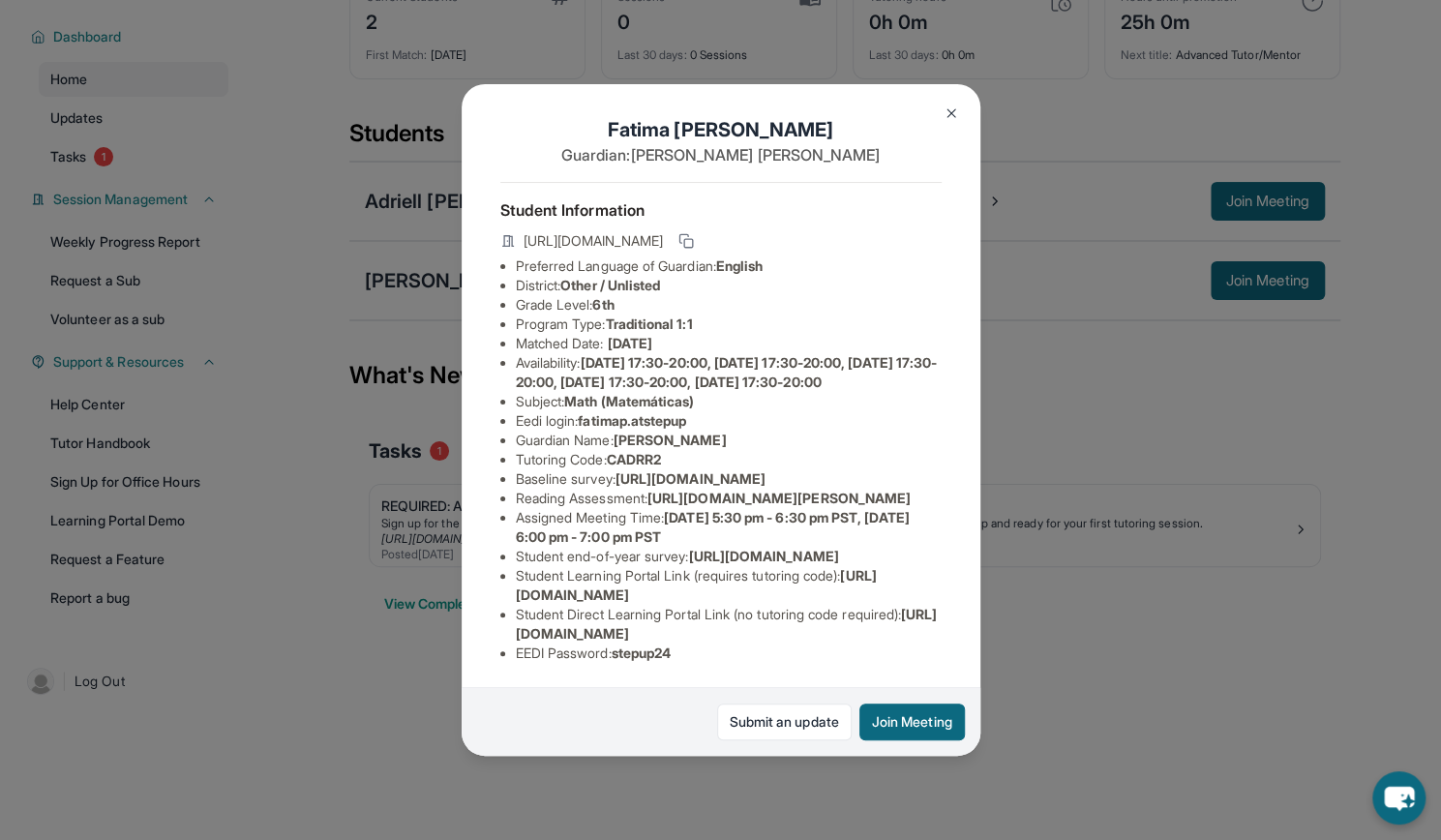
scroll to position [230, 0]
click at [946, 105] on img at bounding box center [952, 113] width 16 height 16
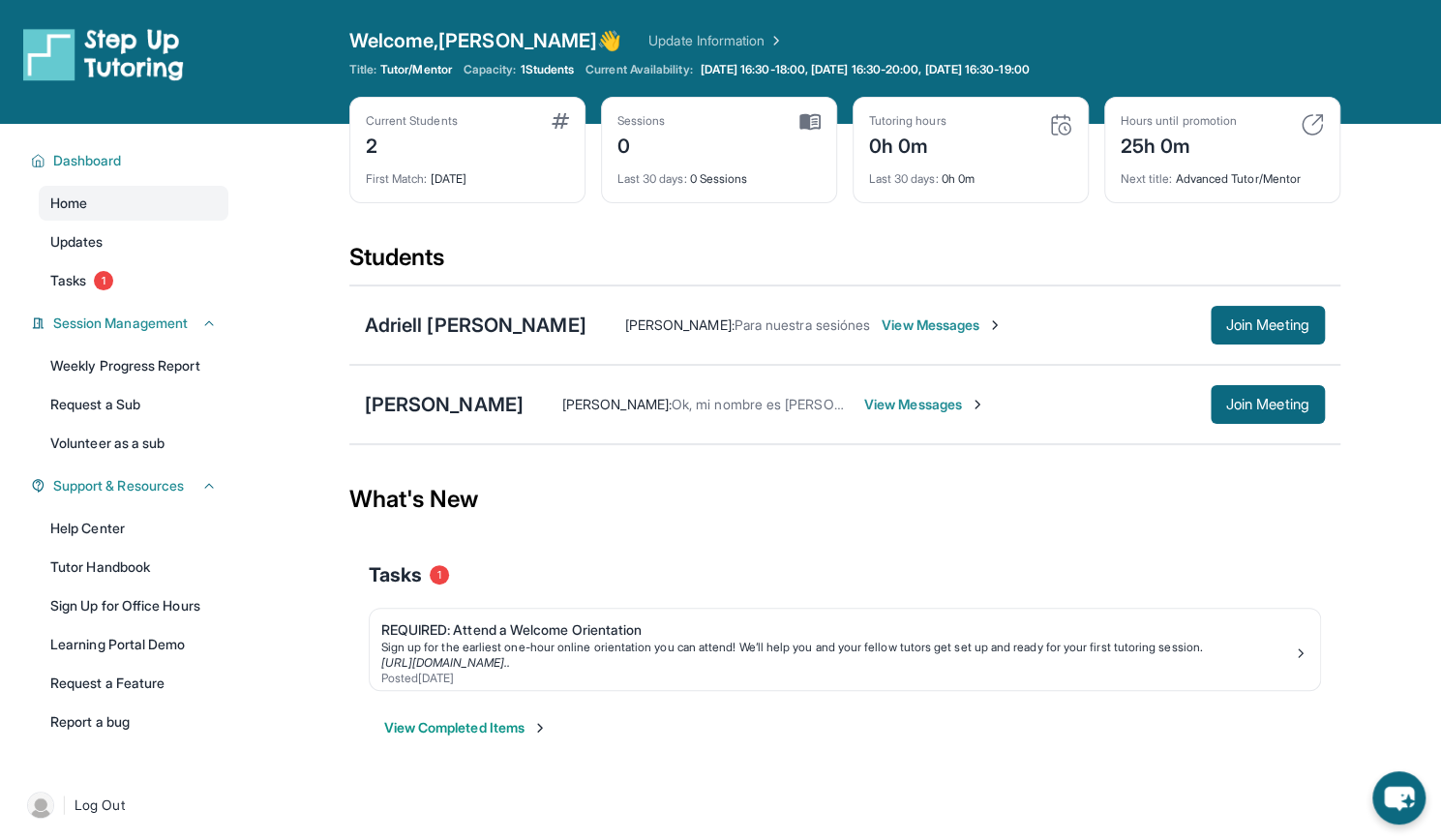
scroll to position [1, 0]
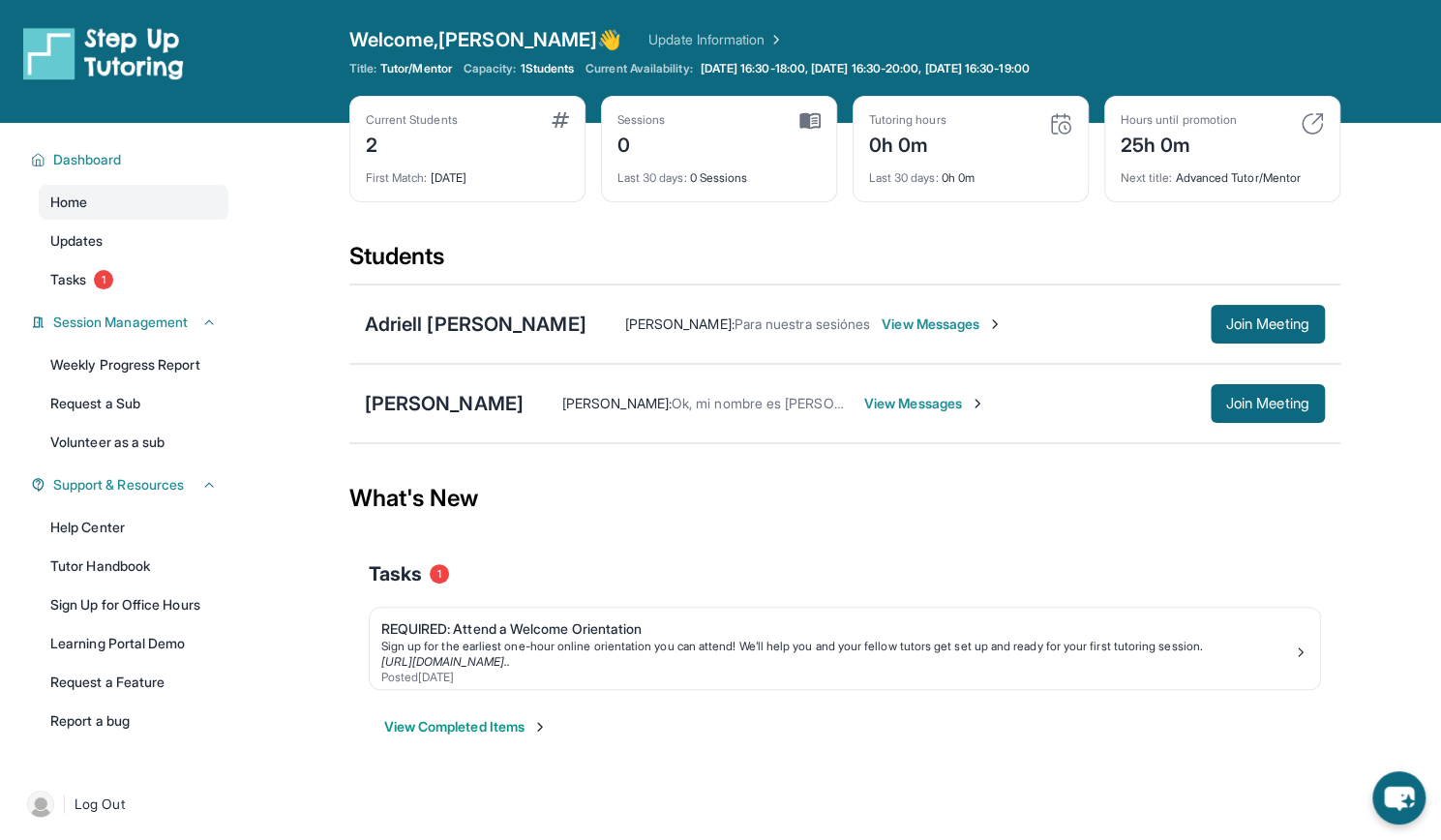
click at [1317, 116] on img at bounding box center [1313, 124] width 24 height 24
click at [1310, 123] on img at bounding box center [1313, 124] width 24 height 24
click at [139, 379] on link "Weekly Progress Report" at bounding box center [133, 364] width 189 height 35
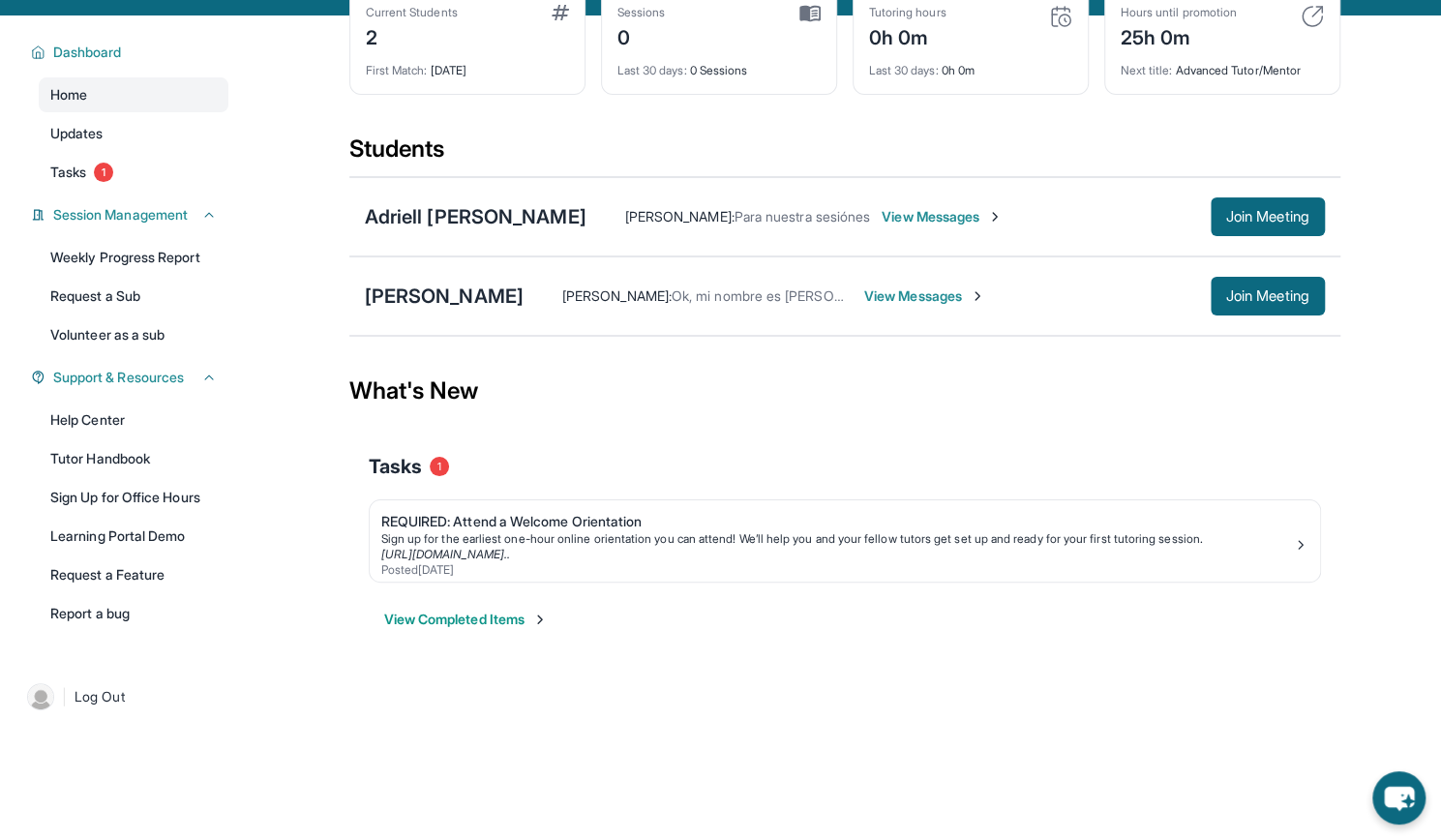
scroll to position [0, 0]
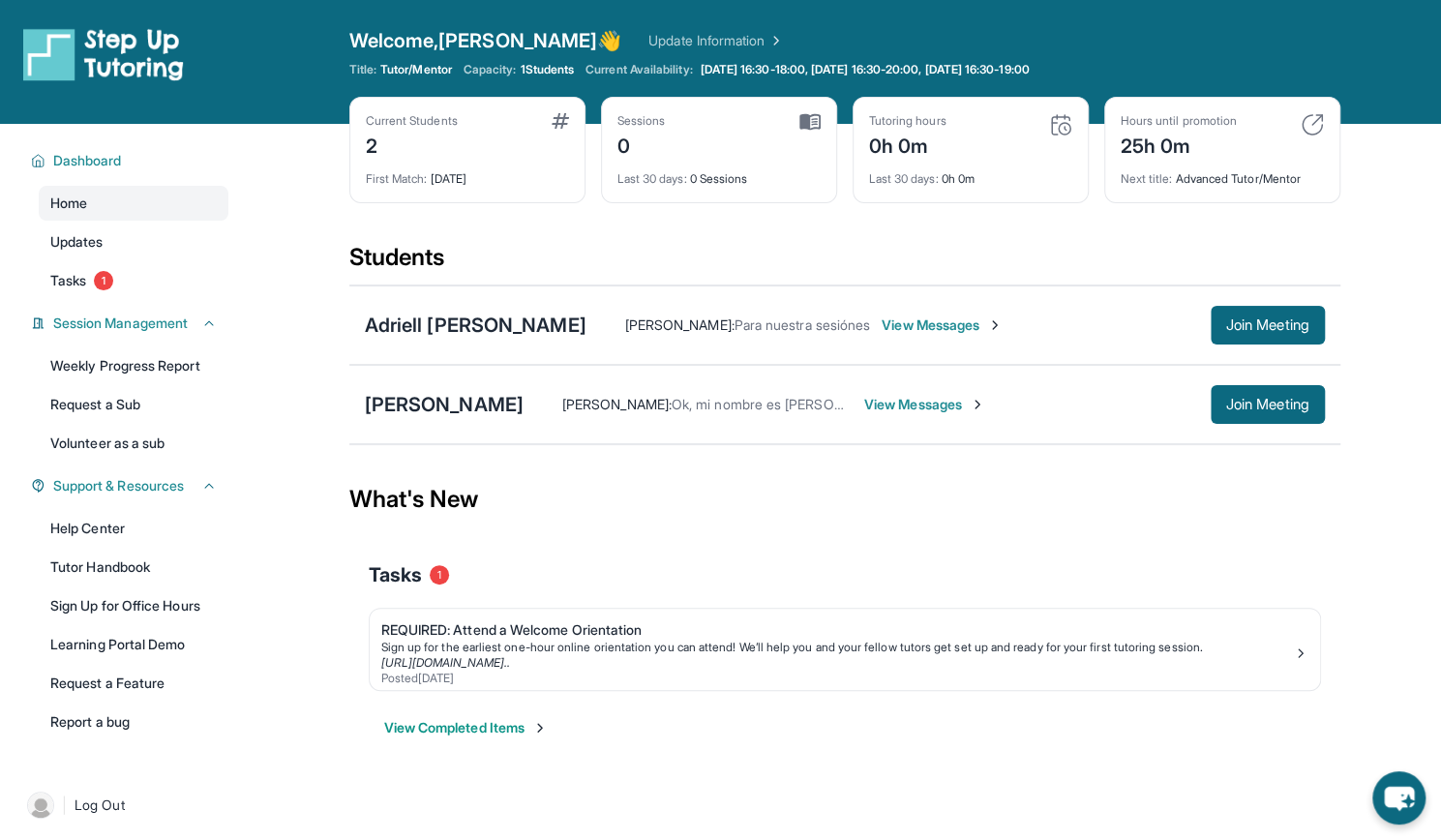
click at [672, 404] on span "Ok, mi nombre es [PERSON_NAME] y soy mama de [PERSON_NAME]." at bounding box center [887, 403] width 430 height 17
click at [864, 398] on span "View Messages" at bounding box center [924, 404] width 121 height 20
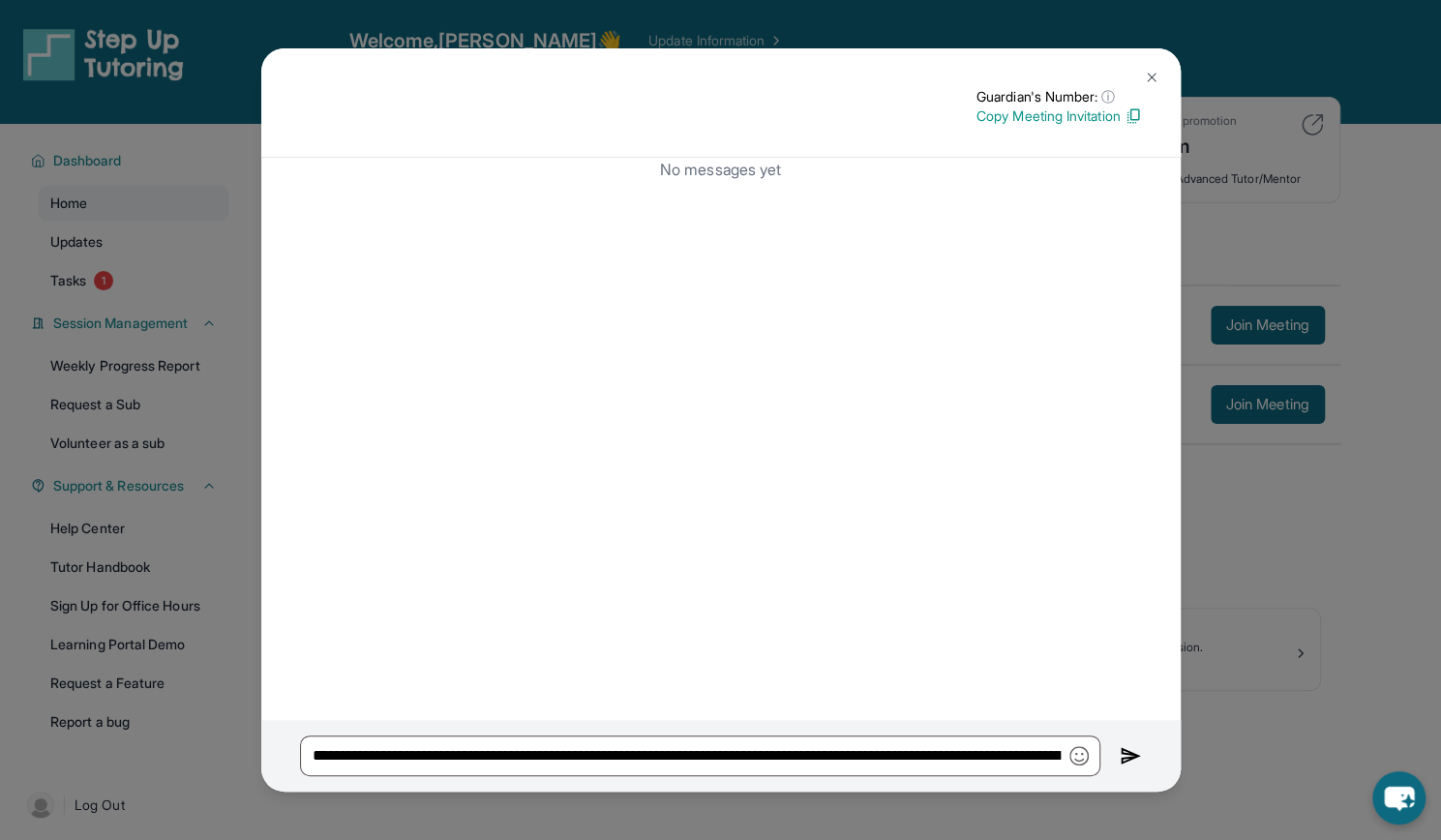
click at [797, 479] on div "No messages yet" at bounding box center [721, 439] width 919 height 562
click at [1124, 759] on img at bounding box center [1130, 756] width 23 height 24
click at [1146, 76] on img at bounding box center [1152, 78] width 16 height 16
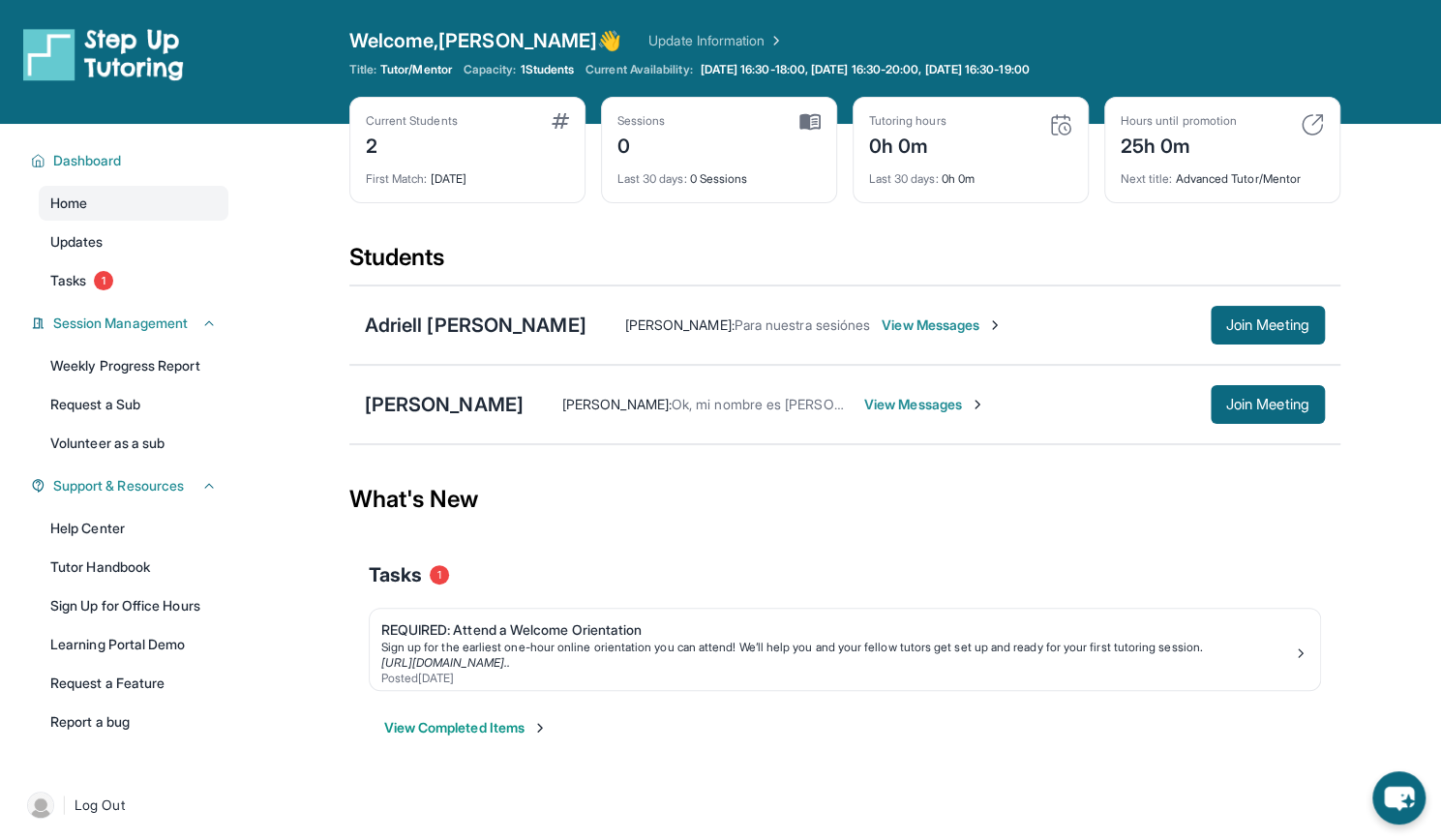
click at [394, 419] on div "[PERSON_NAME] [PERSON_NAME] : Ok, mi nombre es [PERSON_NAME] y soy mama de [PER…" at bounding box center [844, 404] width 991 height 79
click at [394, 407] on div "[PERSON_NAME]" at bounding box center [444, 403] width 159 height 27
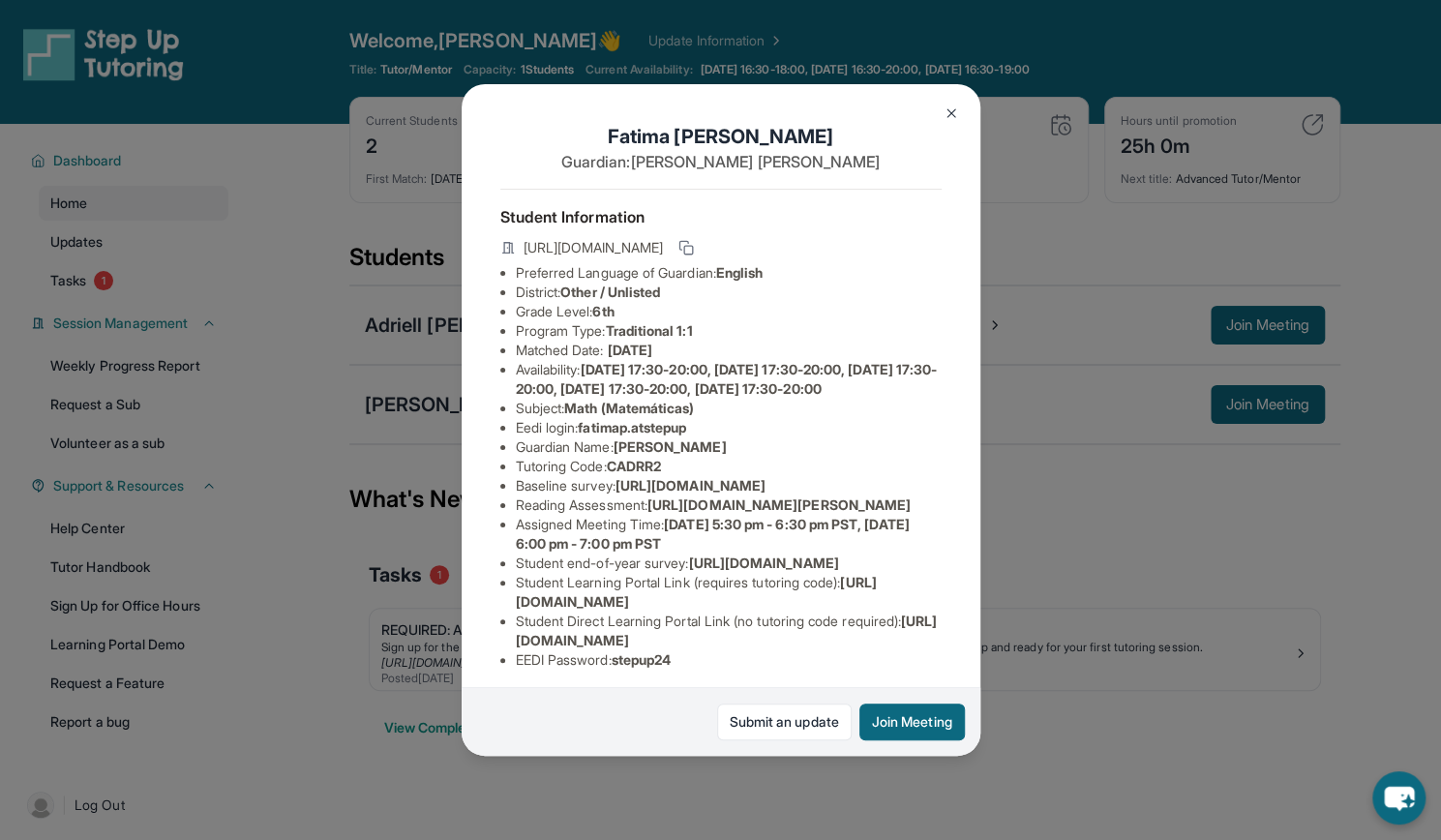
click at [947, 113] on img at bounding box center [952, 113] width 16 height 16
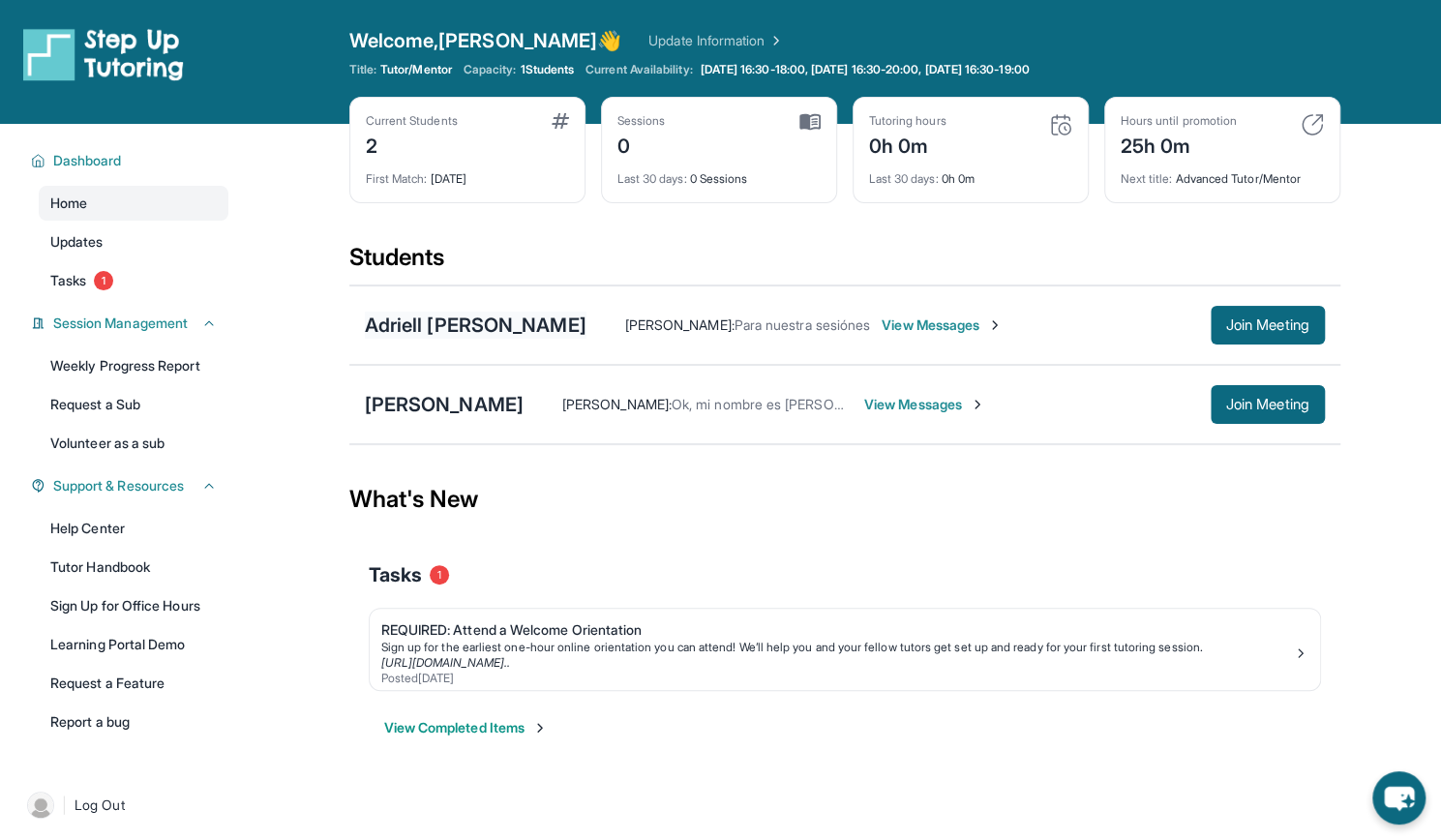
click at [537, 326] on div "Adriell [PERSON_NAME]" at bounding box center [475, 324] width 222 height 27
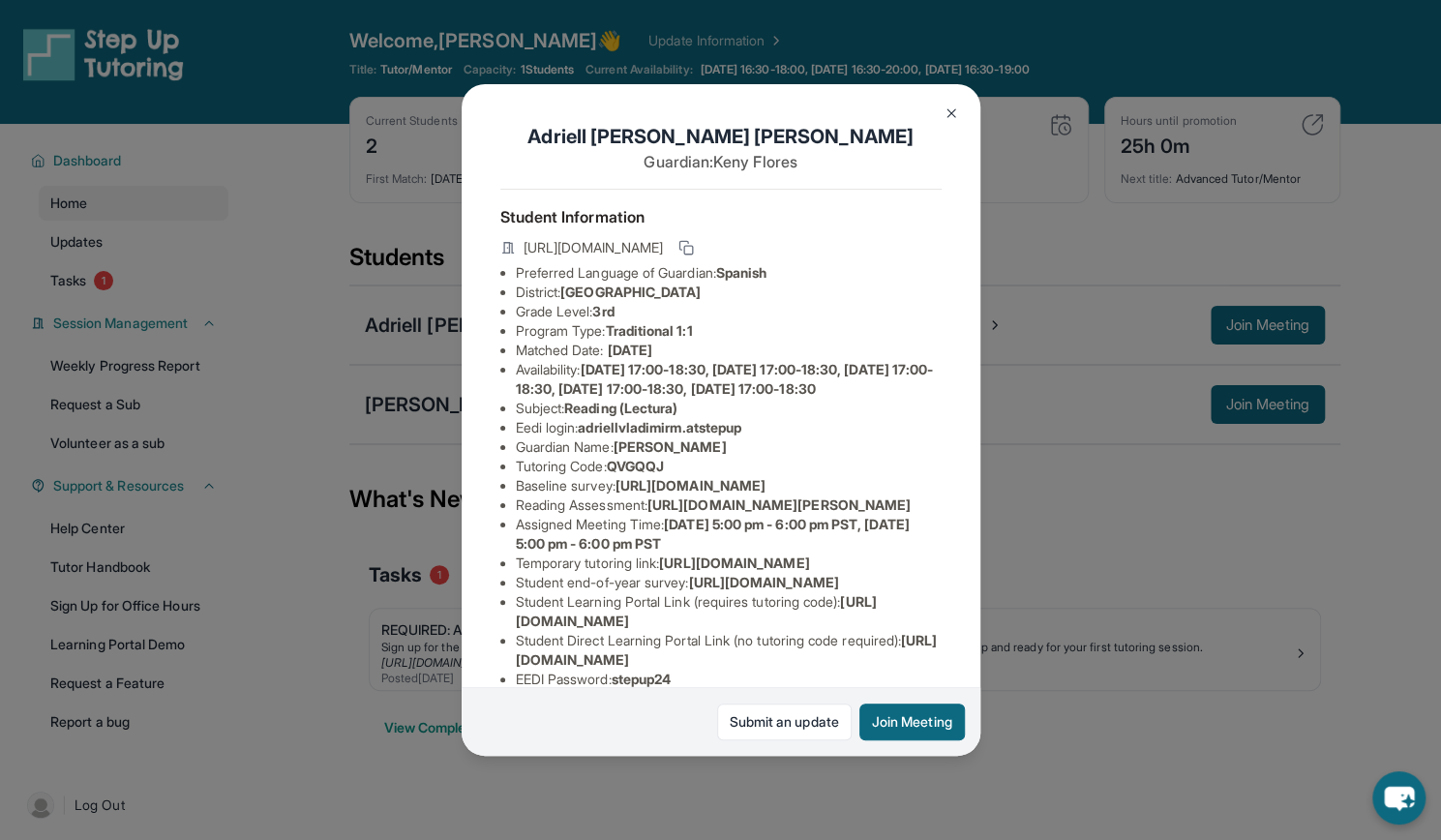
click at [952, 113] on img at bounding box center [952, 113] width 16 height 16
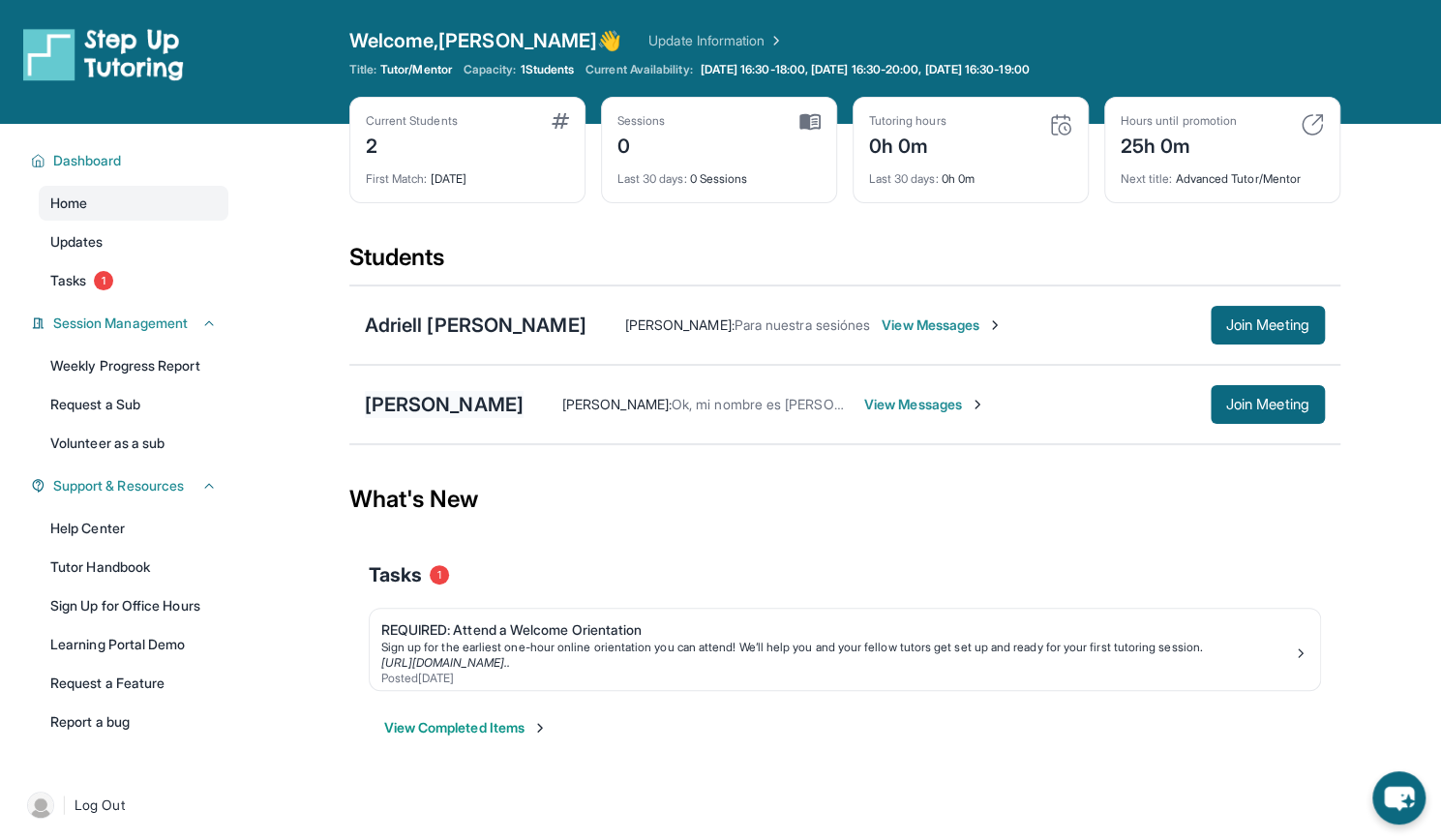
click at [410, 402] on div "[PERSON_NAME]" at bounding box center [444, 403] width 159 height 27
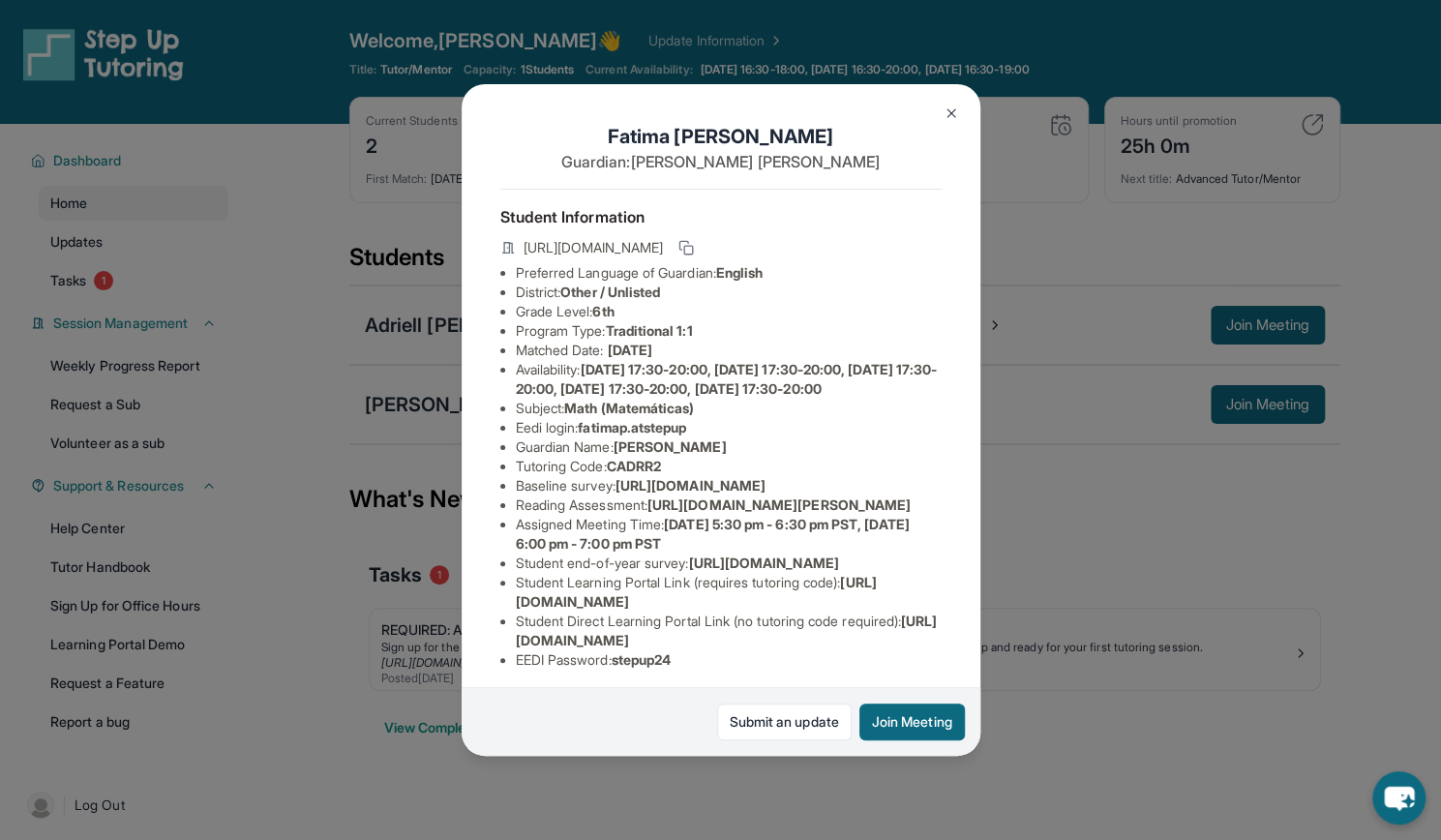
click at [950, 113] on img at bounding box center [952, 113] width 16 height 16
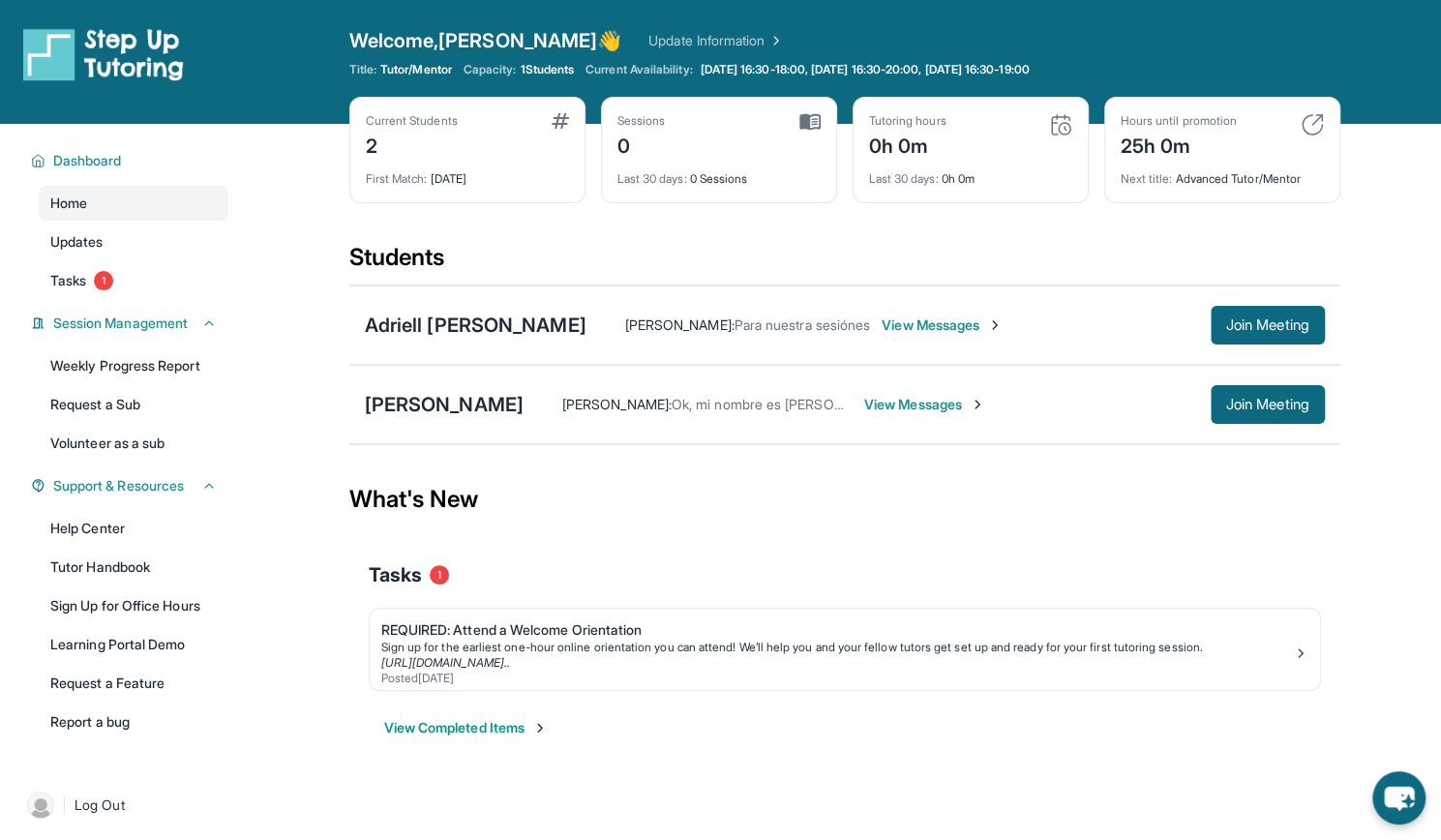
click at [895, 411] on span "View Messages" at bounding box center [924, 404] width 121 height 20
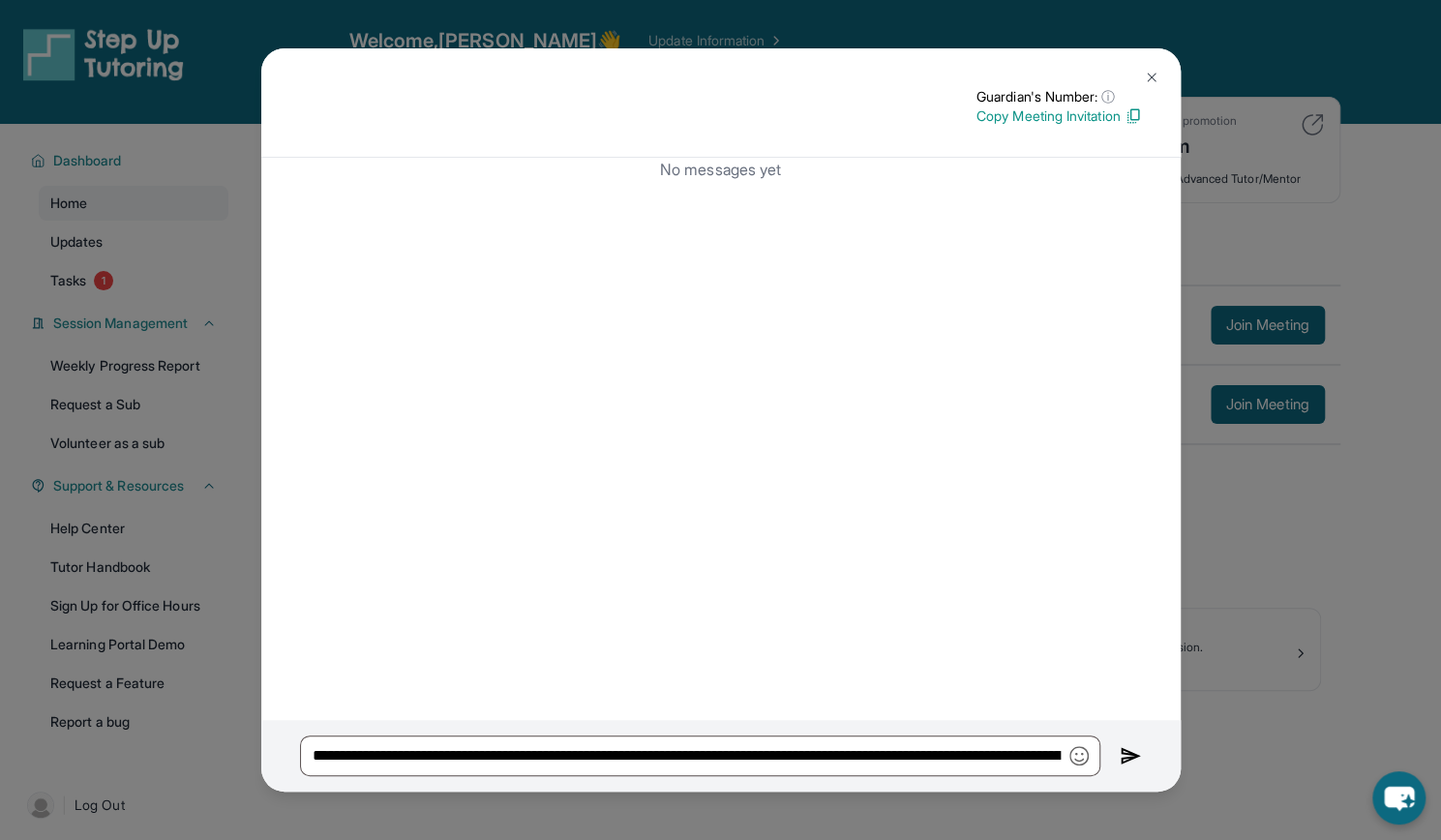
click at [1130, 758] on img at bounding box center [1130, 756] width 23 height 24
click at [1157, 81] on img at bounding box center [1152, 78] width 16 height 16
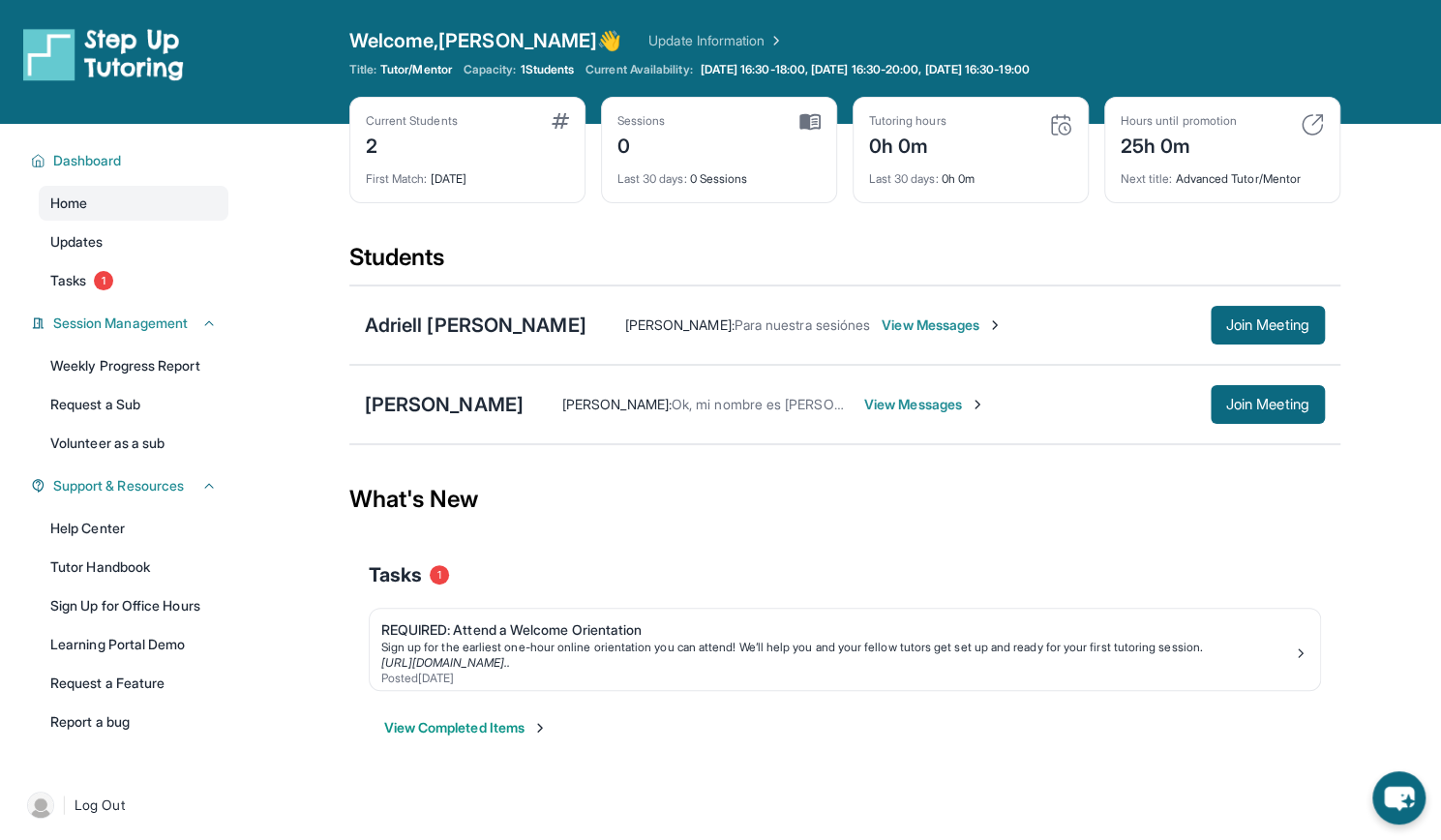
click at [411, 381] on div "[PERSON_NAME] [PERSON_NAME] : Ok, mi nombre es [PERSON_NAME] y soy mama de [PER…" at bounding box center [844, 404] width 991 height 79
click at [414, 408] on div "[PERSON_NAME]" at bounding box center [444, 403] width 159 height 27
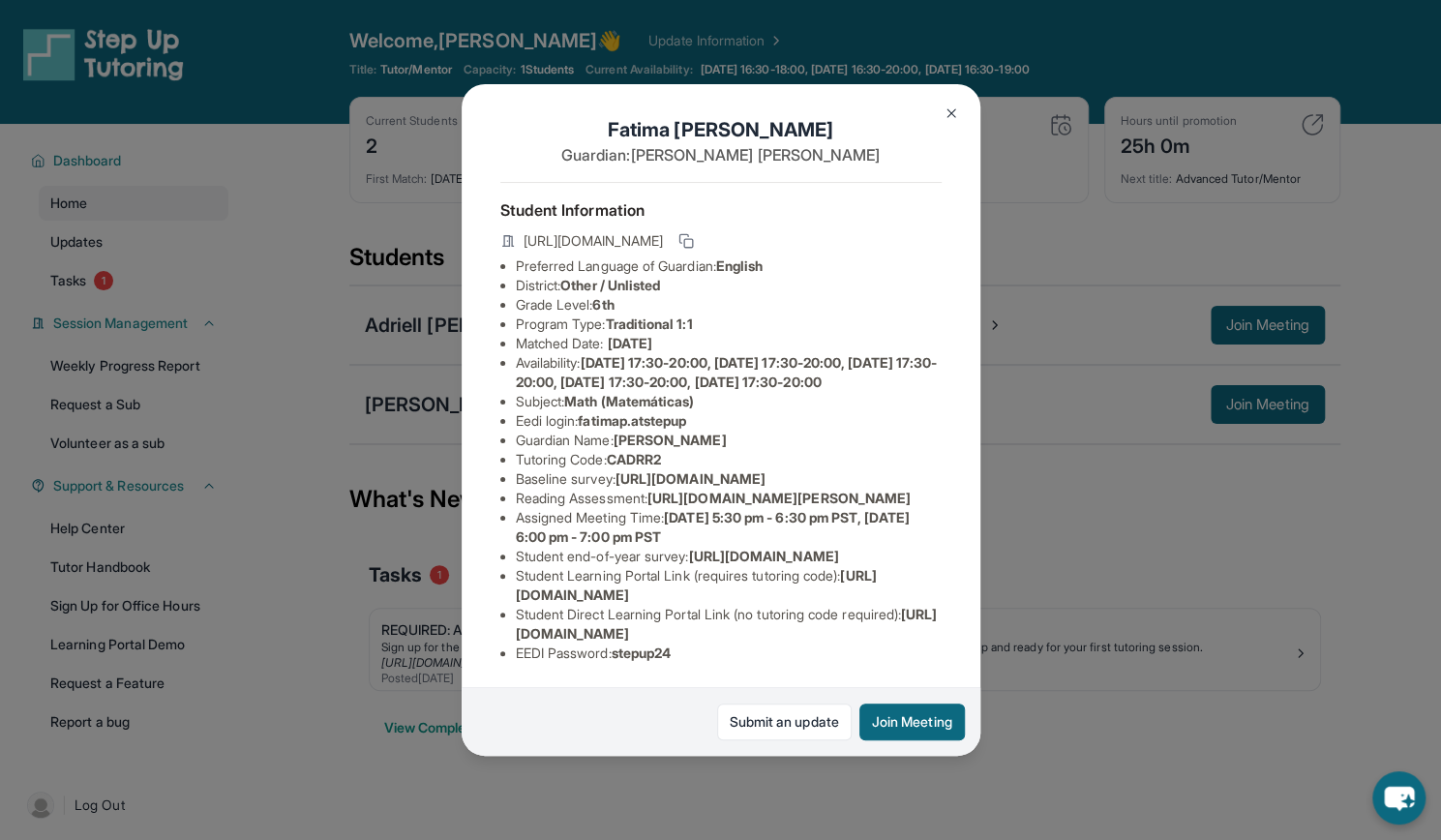
scroll to position [179, 702]
drag, startPoint x: 515, startPoint y: 361, endPoint x: 982, endPoint y: 408, distance: 469.4
click at [982, 408] on div "[PERSON_NAME] Guardian: [PERSON_NAME] Student Information [URL][DOMAIN_NAME] Pr…" at bounding box center [720, 420] width 1441 height 840
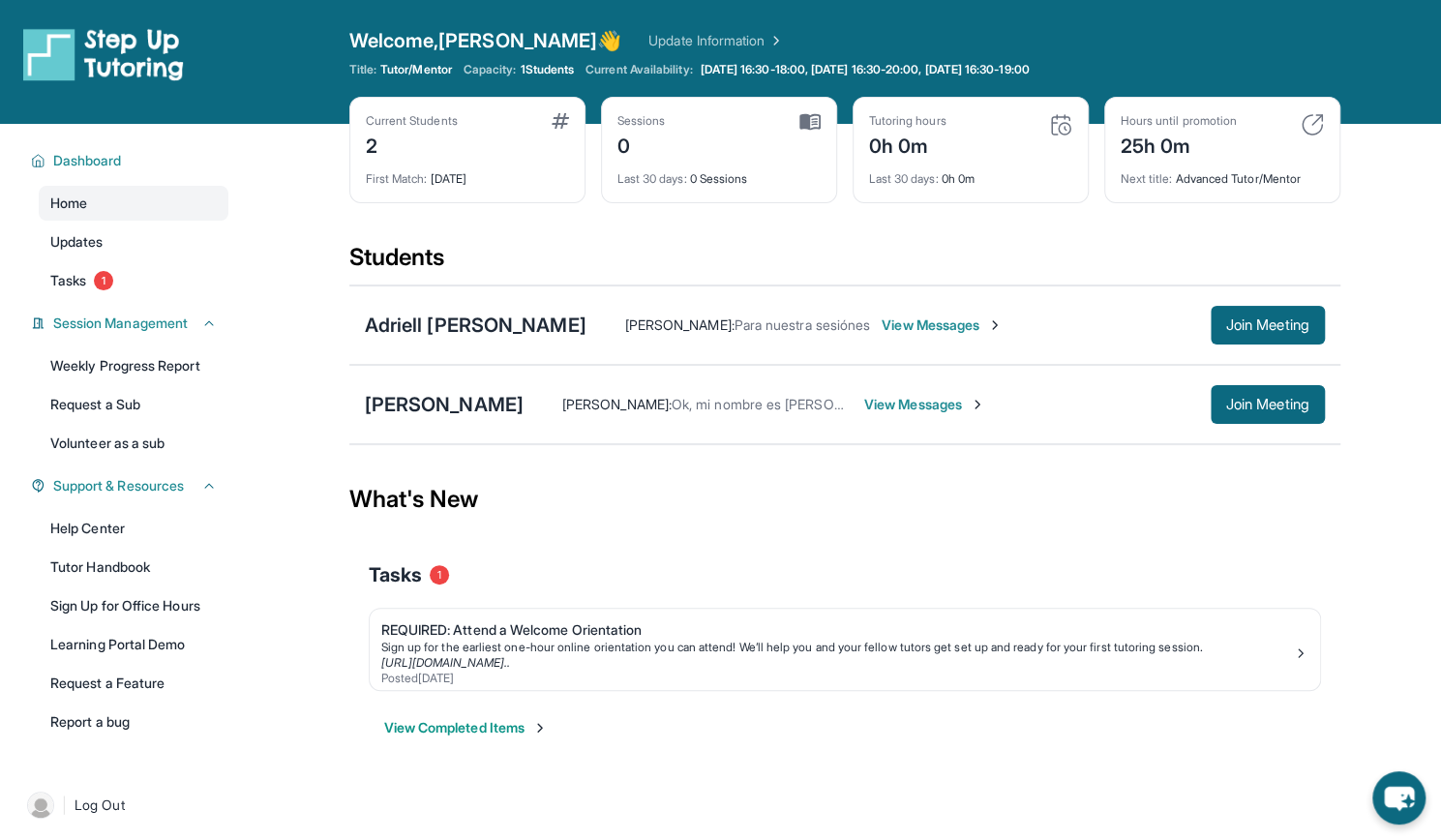
copy span "[URL][DOMAIN_NAME]"
click at [398, 409] on div "[PERSON_NAME]" at bounding box center [444, 403] width 159 height 27
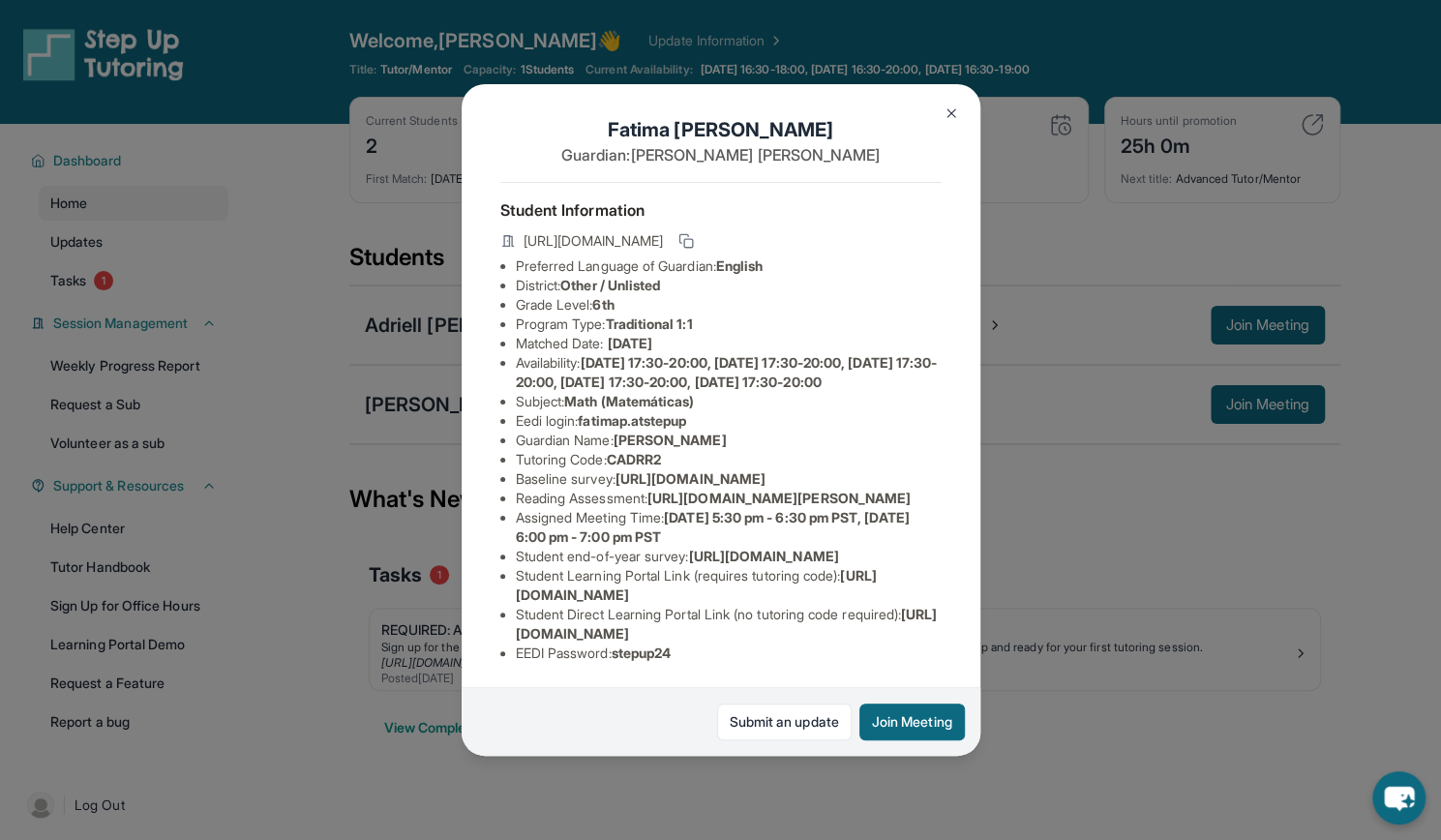
scroll to position [230, 2]
drag, startPoint x: 515, startPoint y: 620, endPoint x: 930, endPoint y: 617, distance: 415.0
click at [930, 617] on div "[PERSON_NAME] Guardian: [PERSON_NAME] Student Information [URL][DOMAIN_NAME] Pr…" at bounding box center [721, 419] width 519 height 671
copy span "[URL][DOMAIN_NAME]"
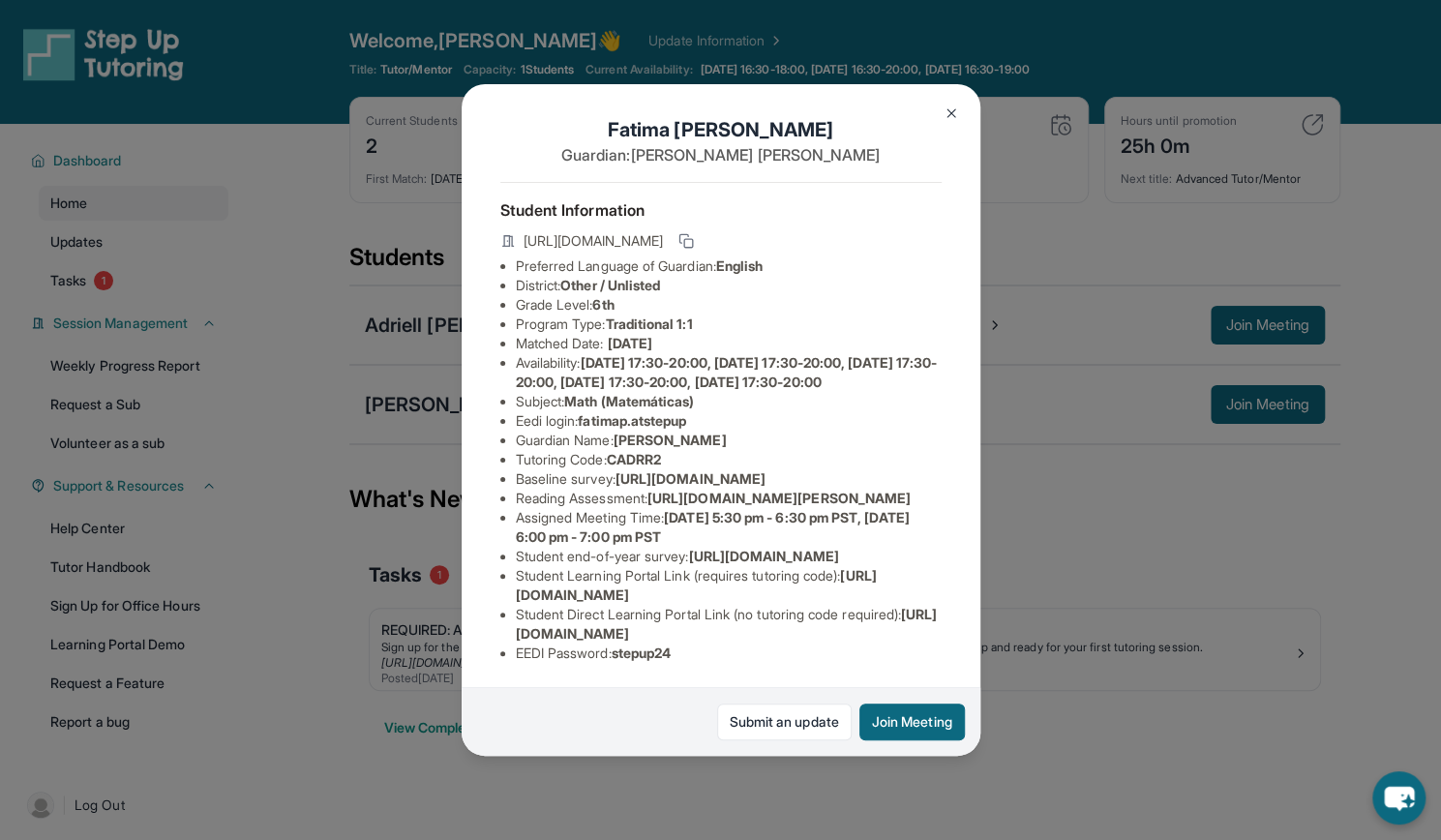
drag, startPoint x: 497, startPoint y: 309, endPoint x: 830, endPoint y: 350, distance: 335.5
click at [830, 350] on div "[PERSON_NAME] Guardian: [PERSON_NAME] Student Information [URL][DOMAIN_NAME] Pr…" at bounding box center [721, 419] width 519 height 671
copy span "[URL][DOMAIN_NAME]"
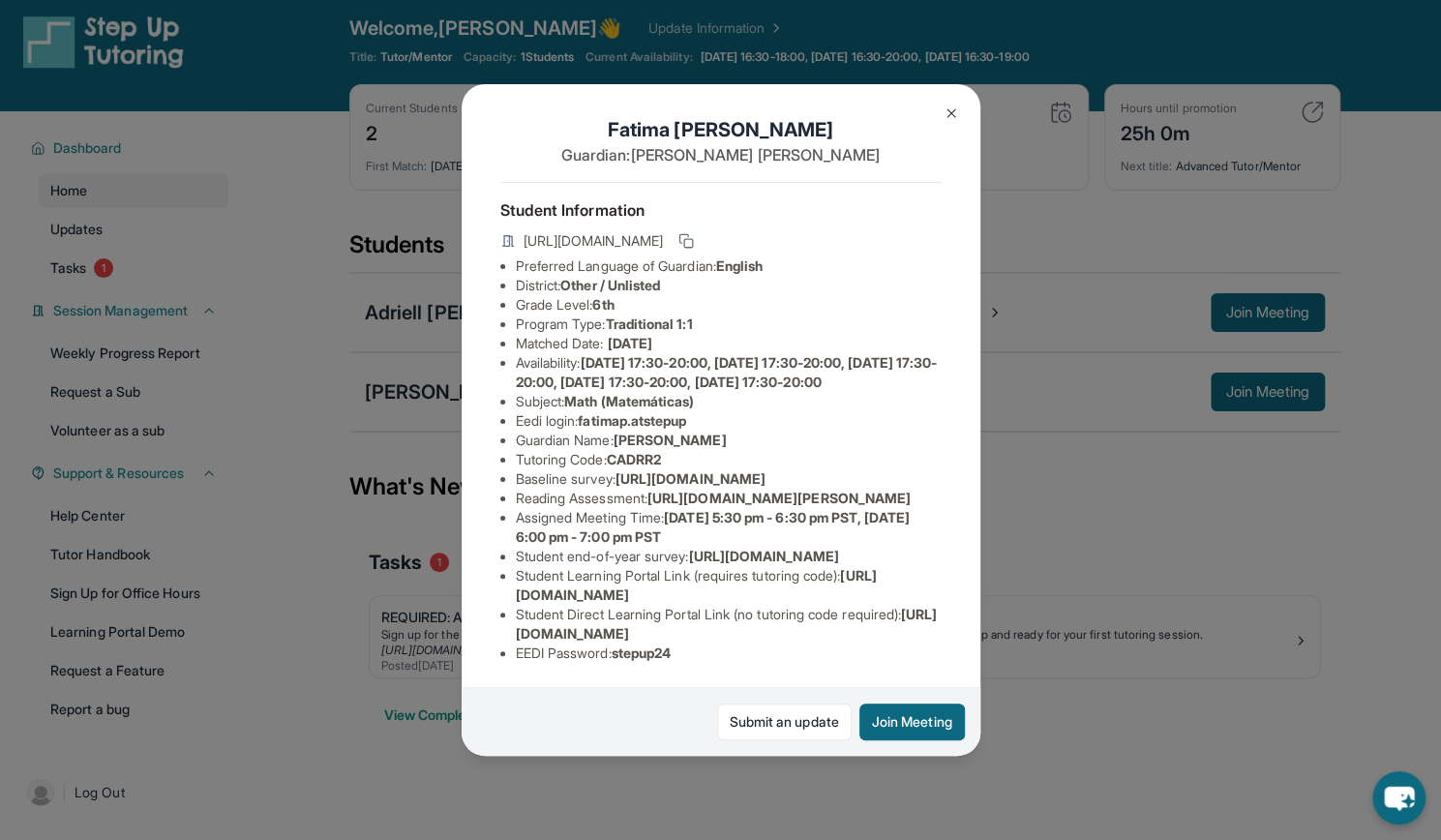
scroll to position [85, 0]
click at [954, 106] on img at bounding box center [952, 113] width 16 height 16
